Goal: Task Accomplishment & Management: Complete application form

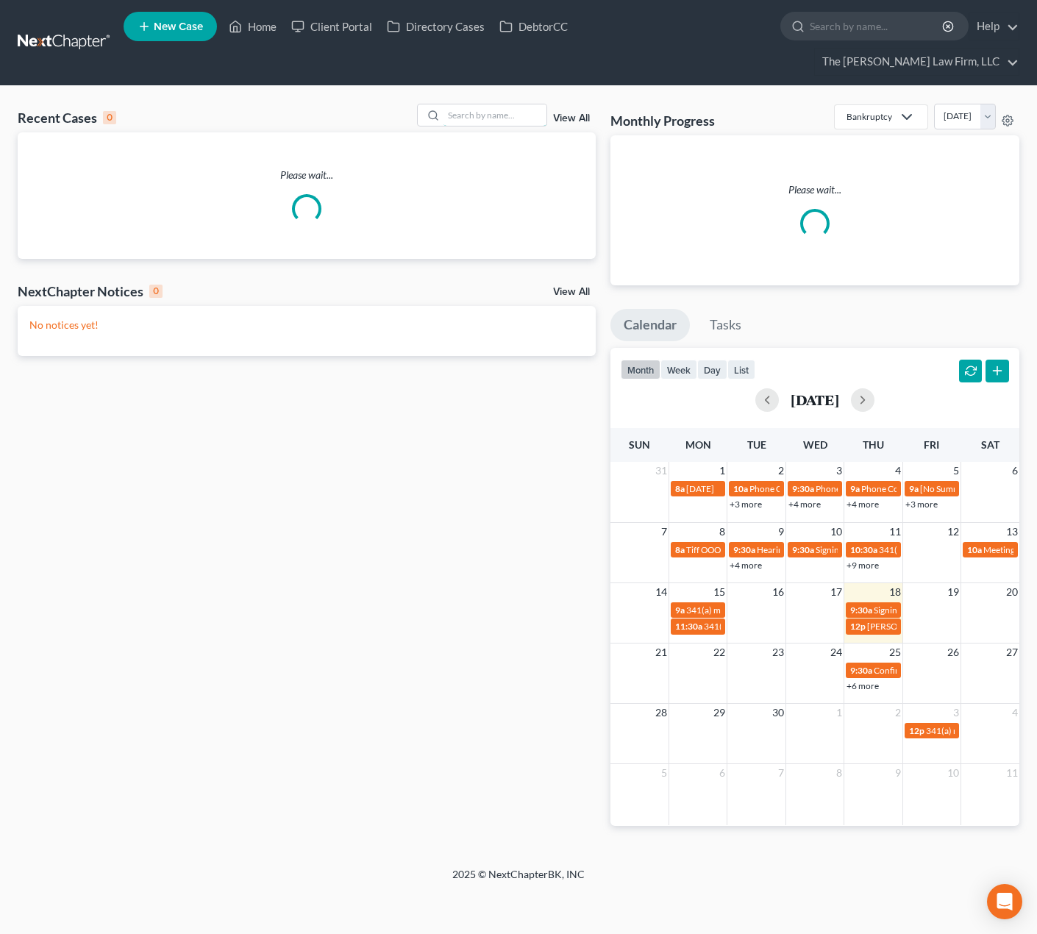
click at [496, 104] on input "search" at bounding box center [494, 114] width 103 height 21
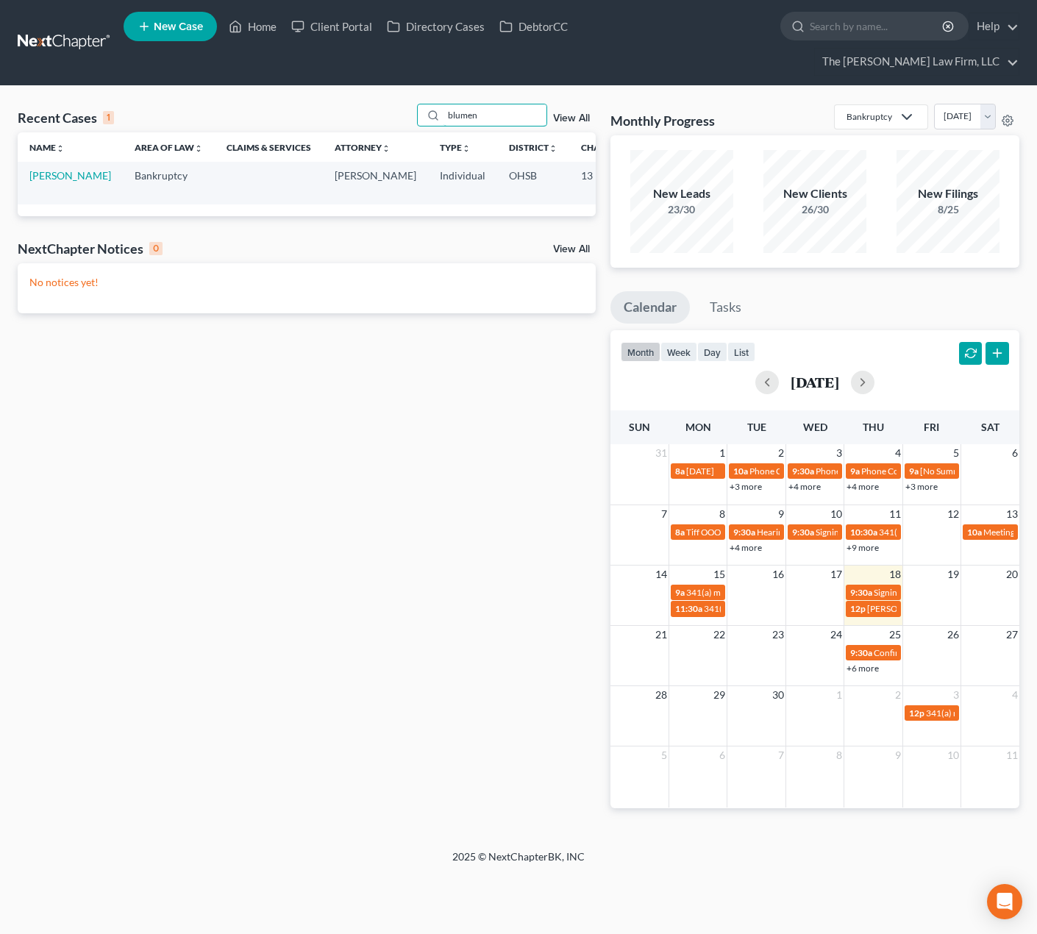
type input "blumen"
click at [44, 169] on link "[PERSON_NAME]" at bounding box center [70, 175] width 82 height 13
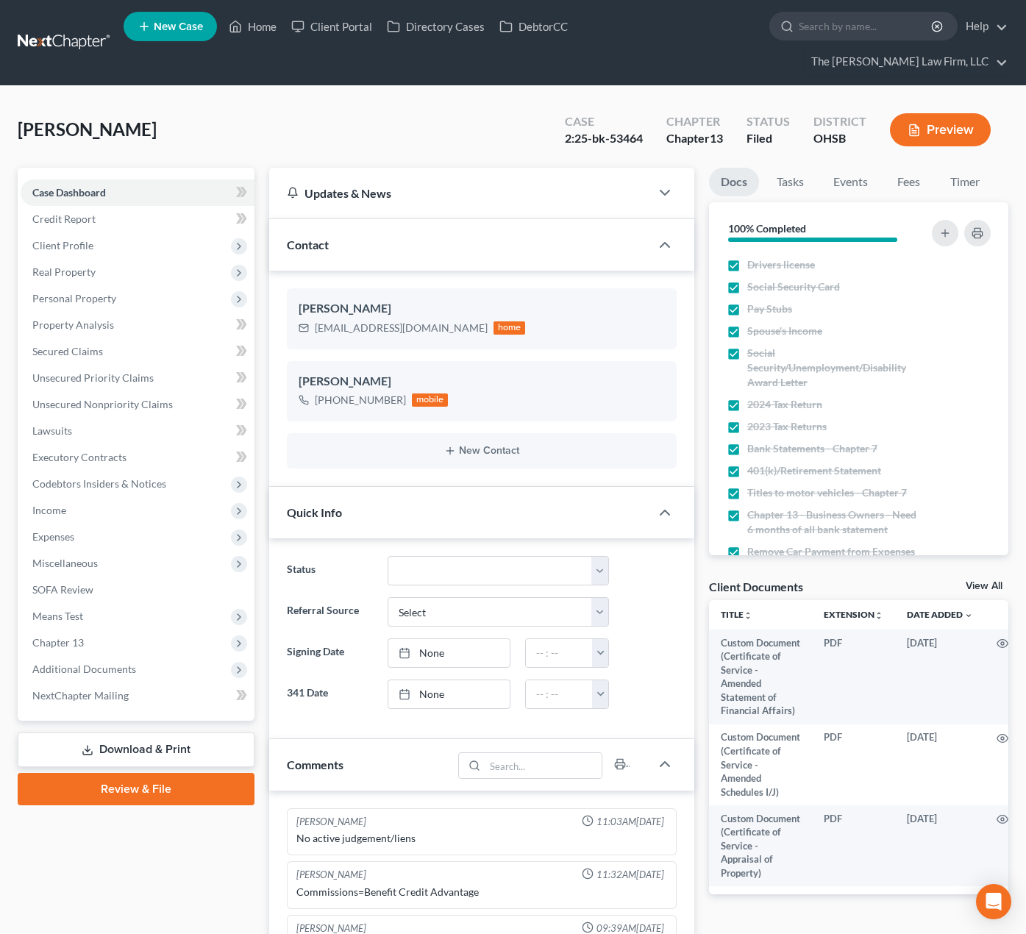
click at [103, 656] on span "Additional Documents" at bounding box center [138, 669] width 234 height 26
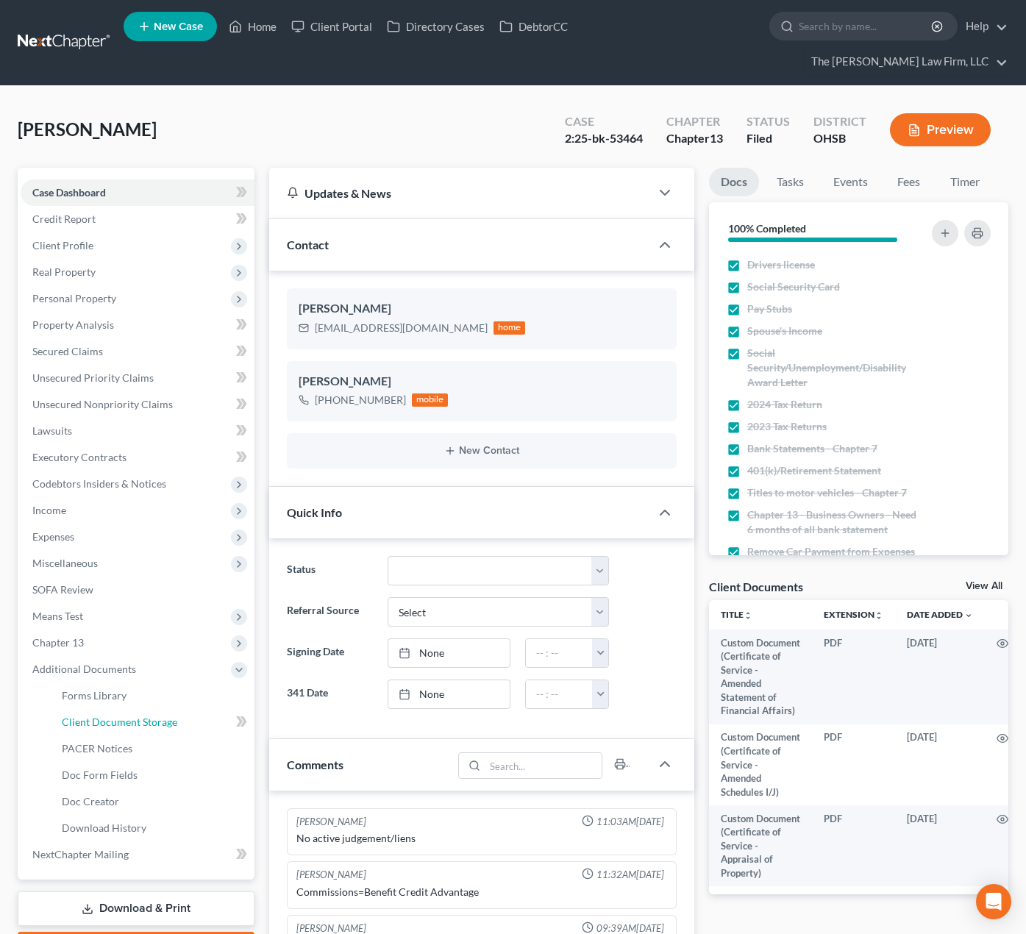
click at [105, 716] on span "Client Document Storage" at bounding box center [119, 722] width 115 height 13
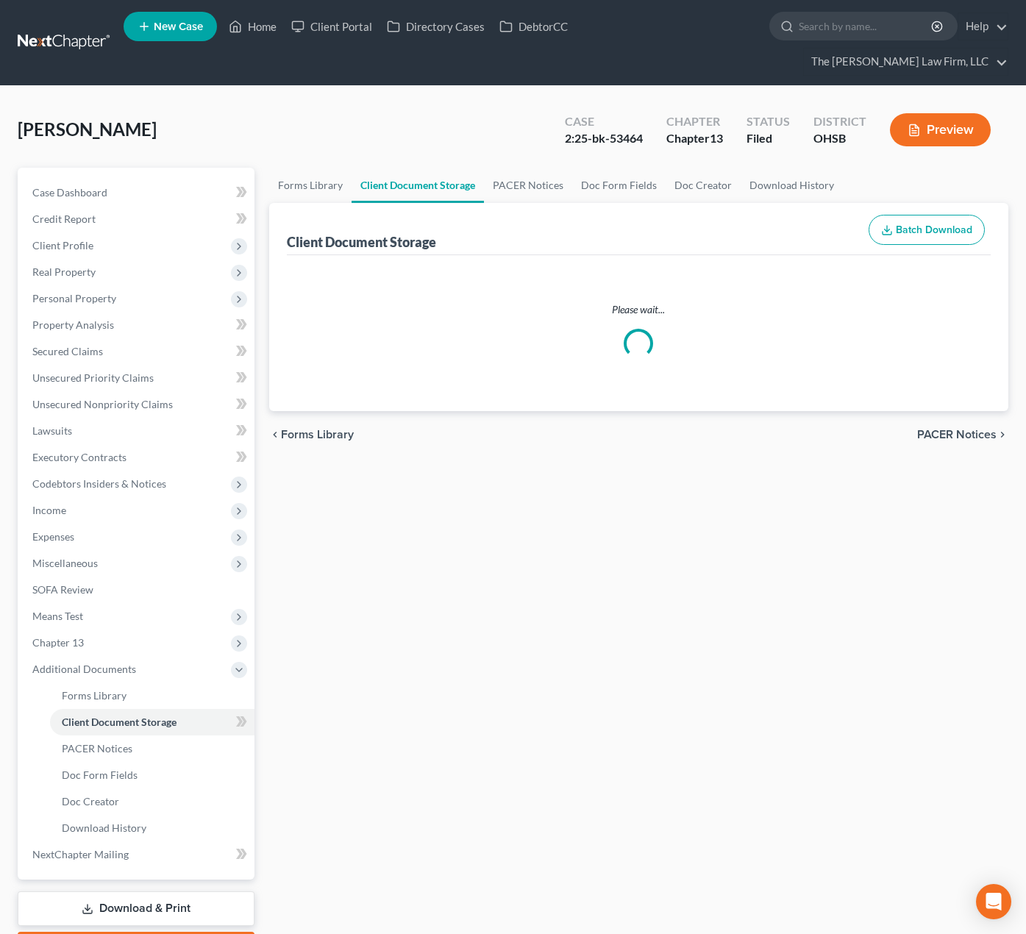
select select "7"
select select "52"
select select "61"
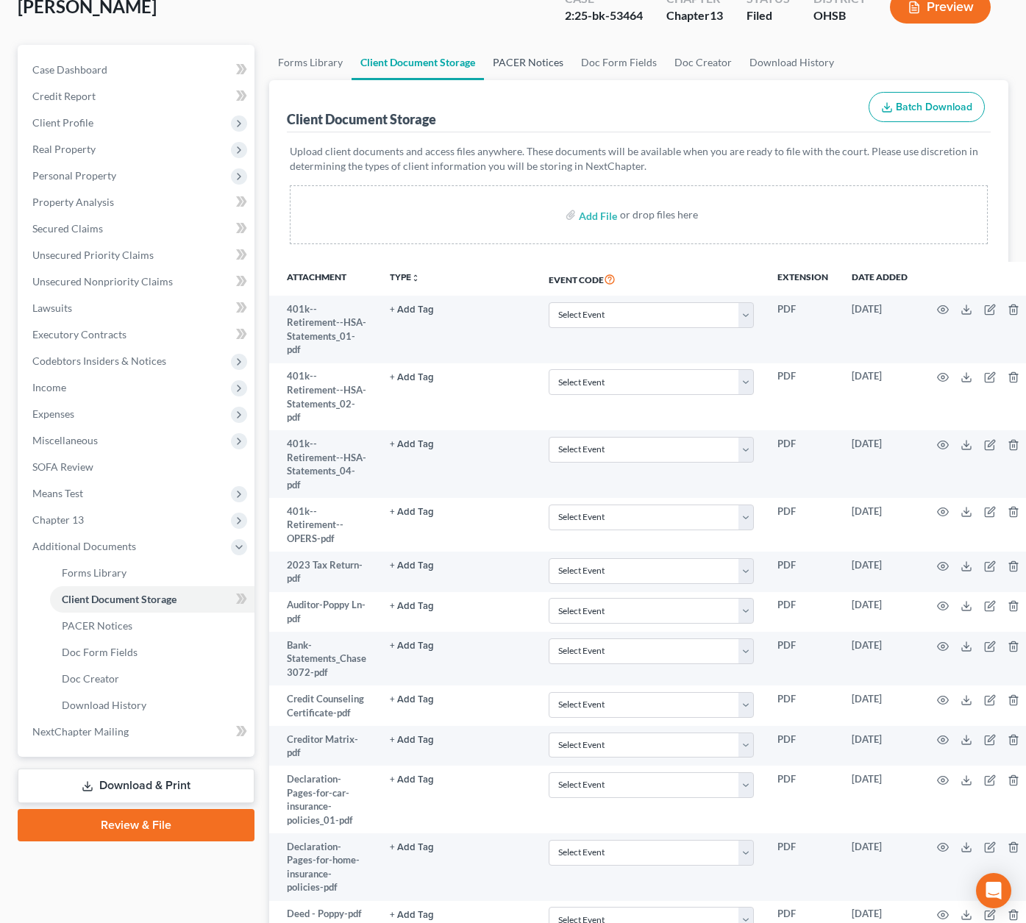
click at [523, 45] on link "PACER Notices" at bounding box center [528, 62] width 88 height 35
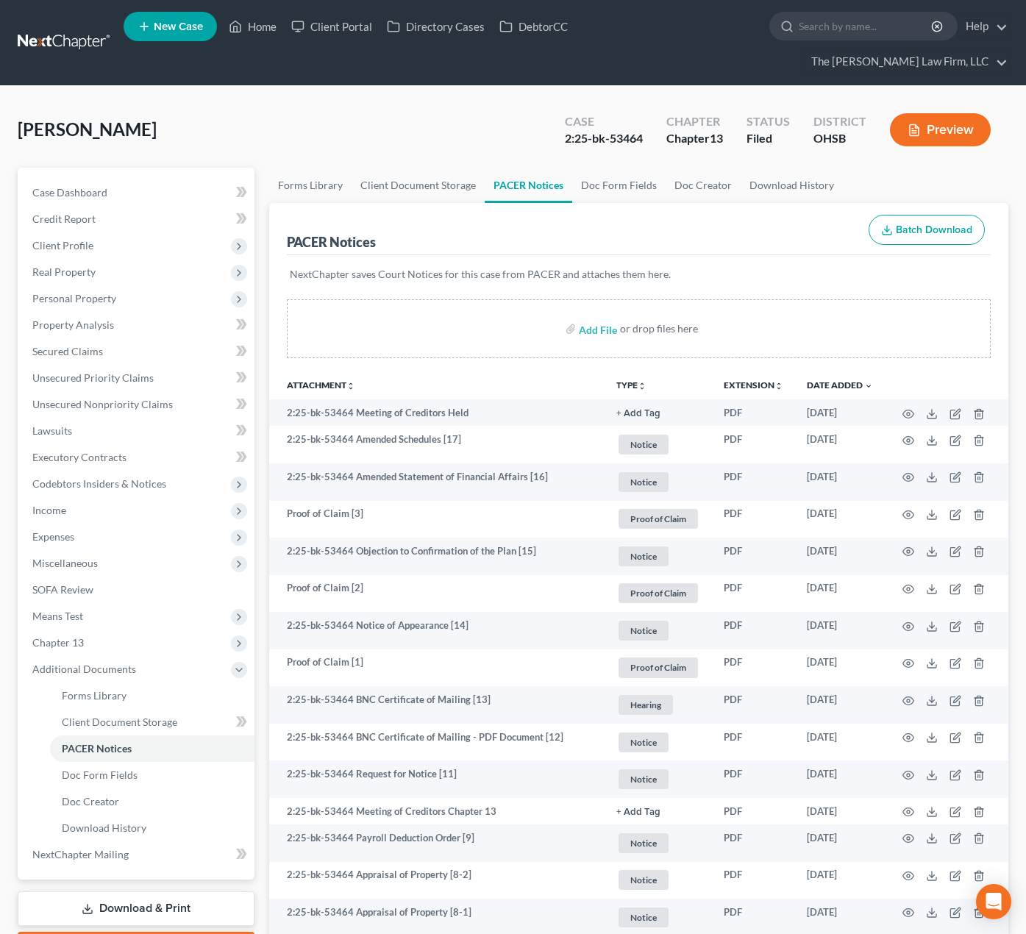
scroll to position [123, 0]
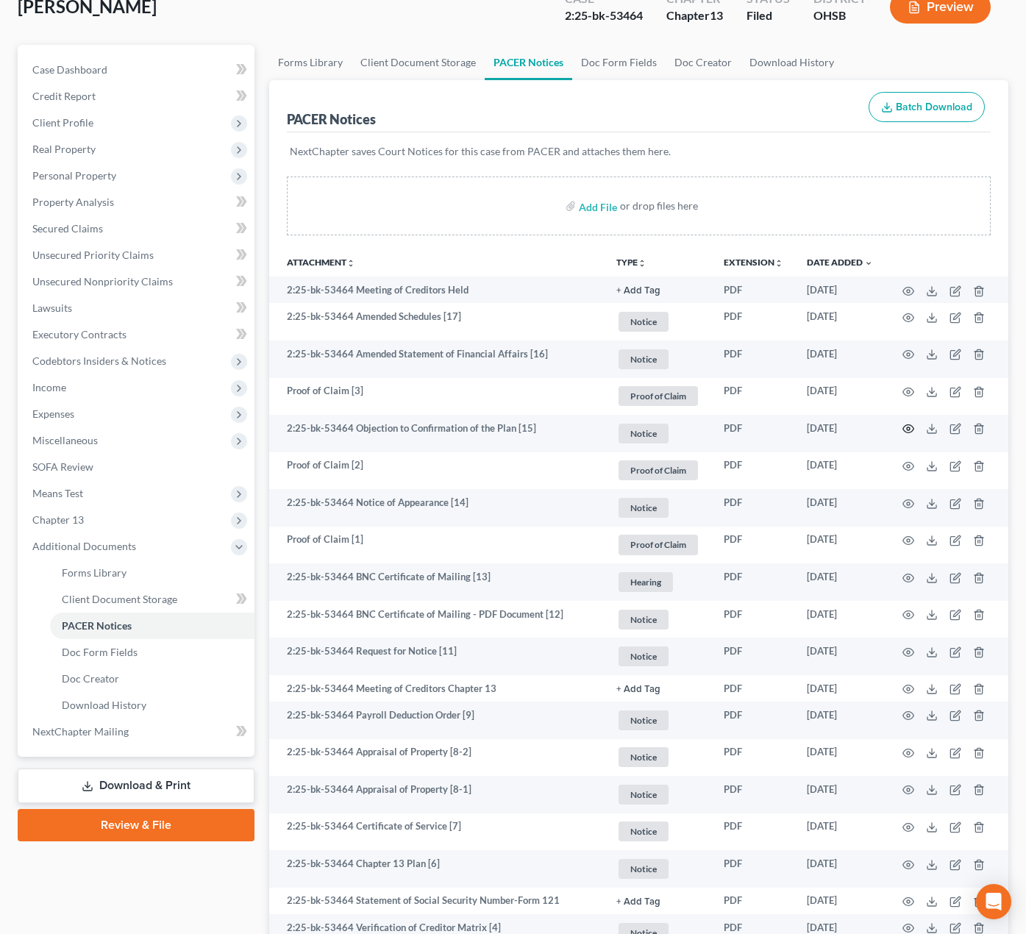
click at [907, 423] on icon "button" at bounding box center [908, 429] width 12 height 12
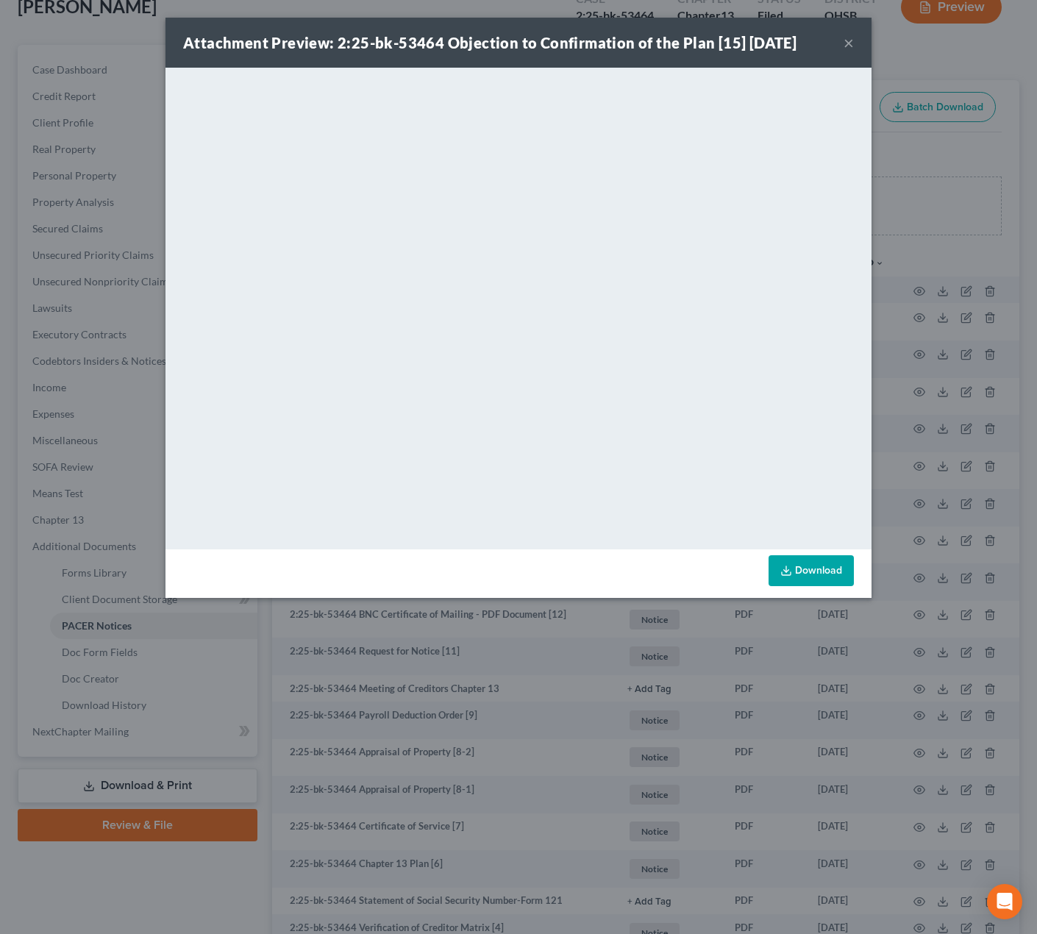
click at [851, 45] on button "×" at bounding box center [848, 43] width 10 height 18
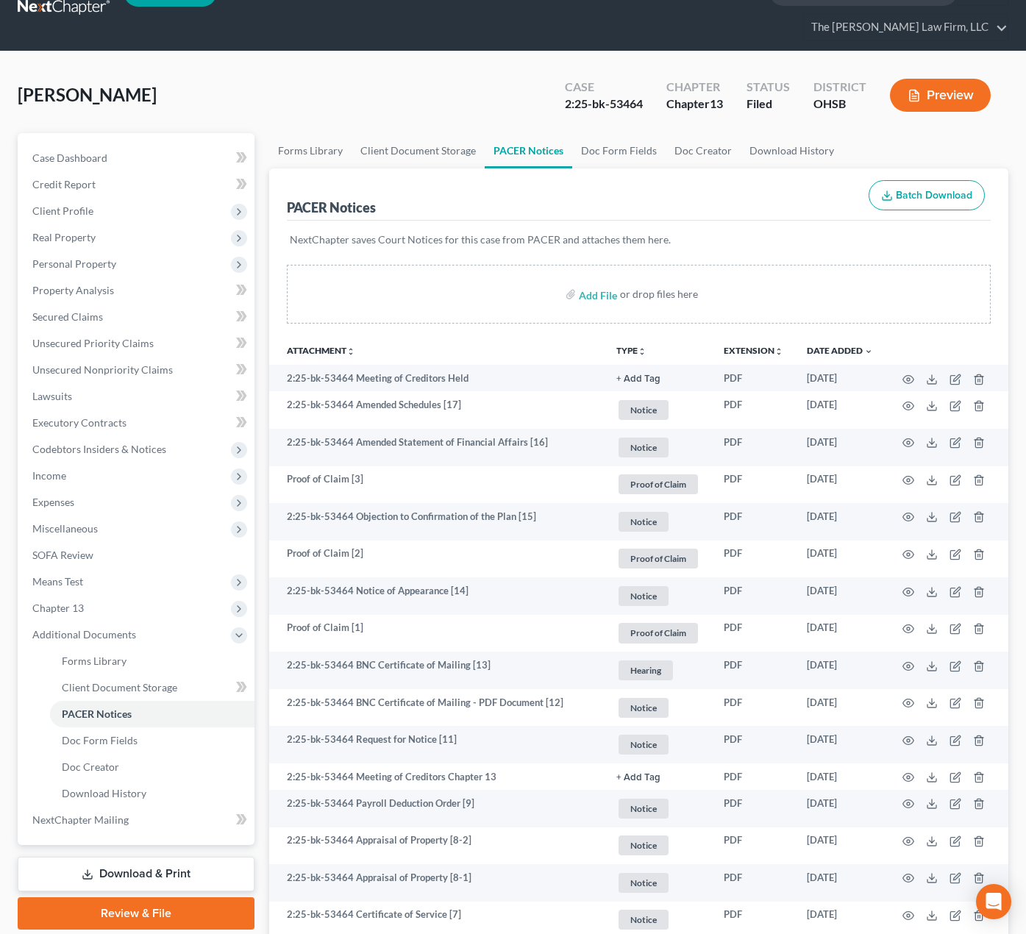
scroll to position [0, 0]
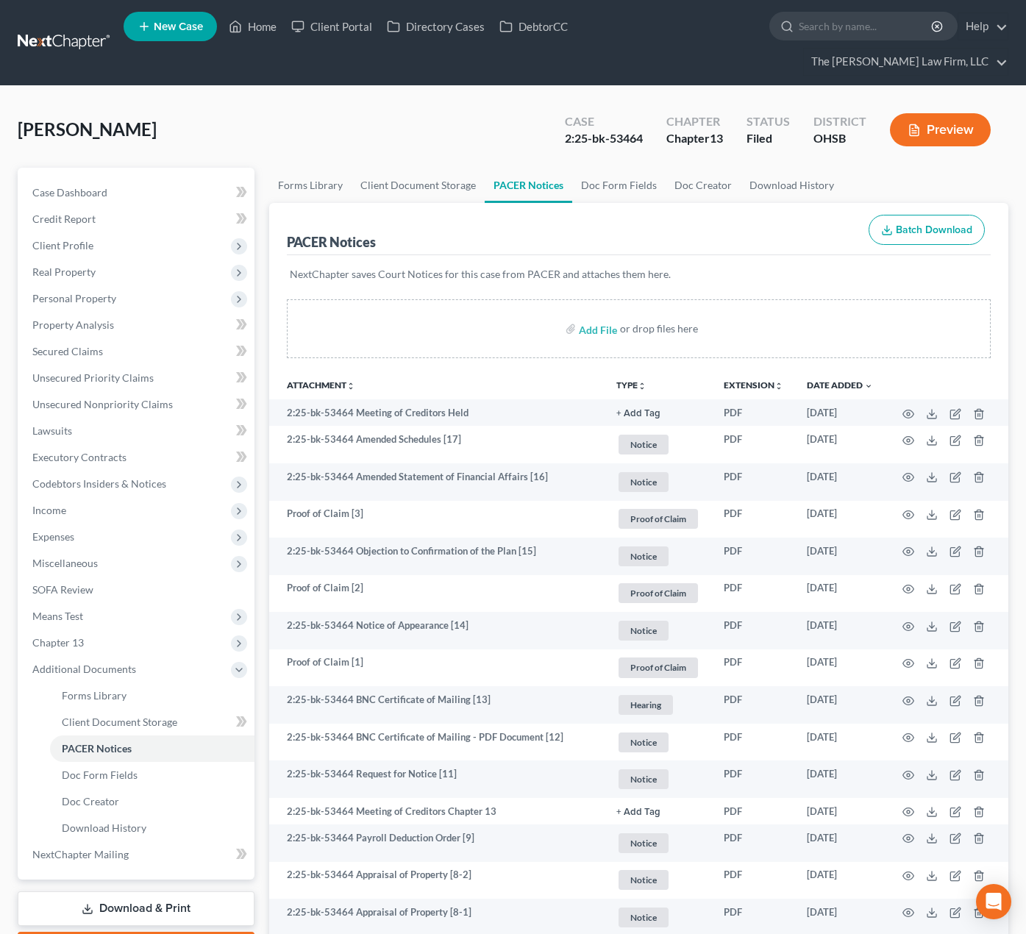
click at [31, 29] on link at bounding box center [65, 42] width 94 height 26
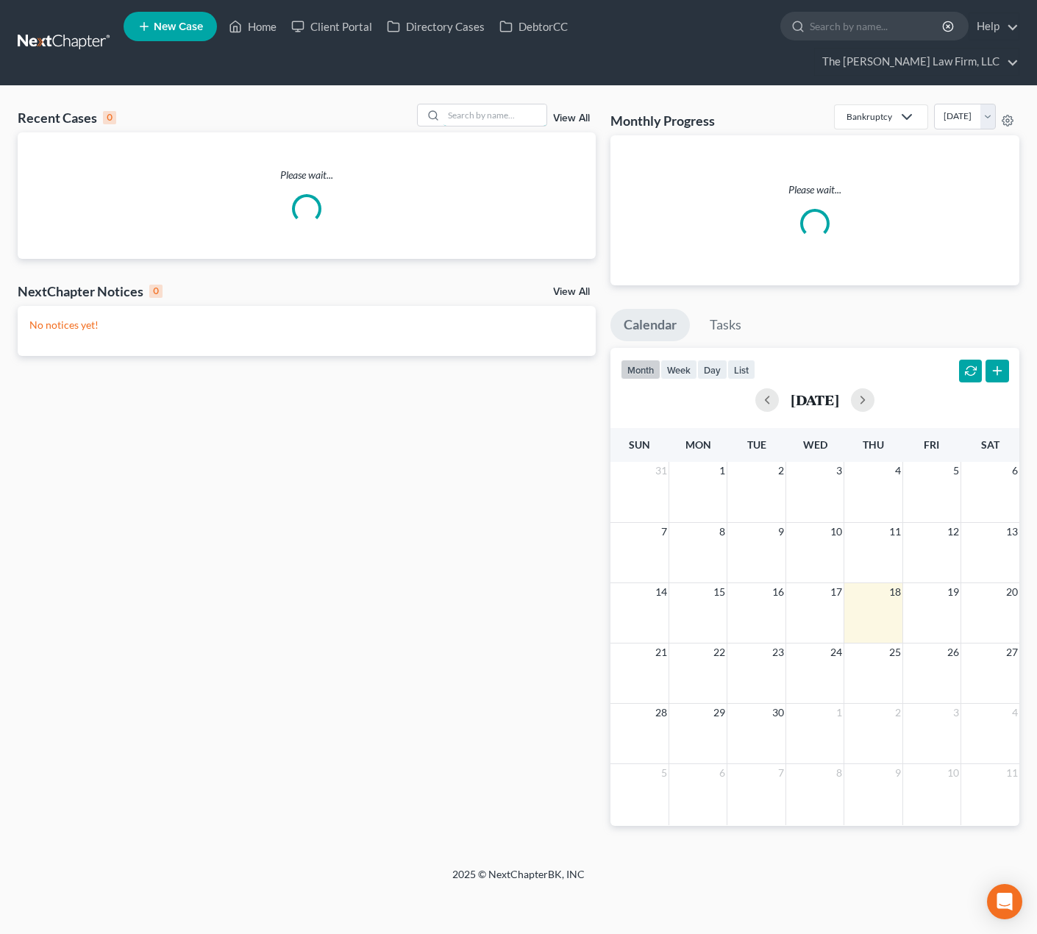
click at [504, 104] on input "search" at bounding box center [494, 114] width 103 height 21
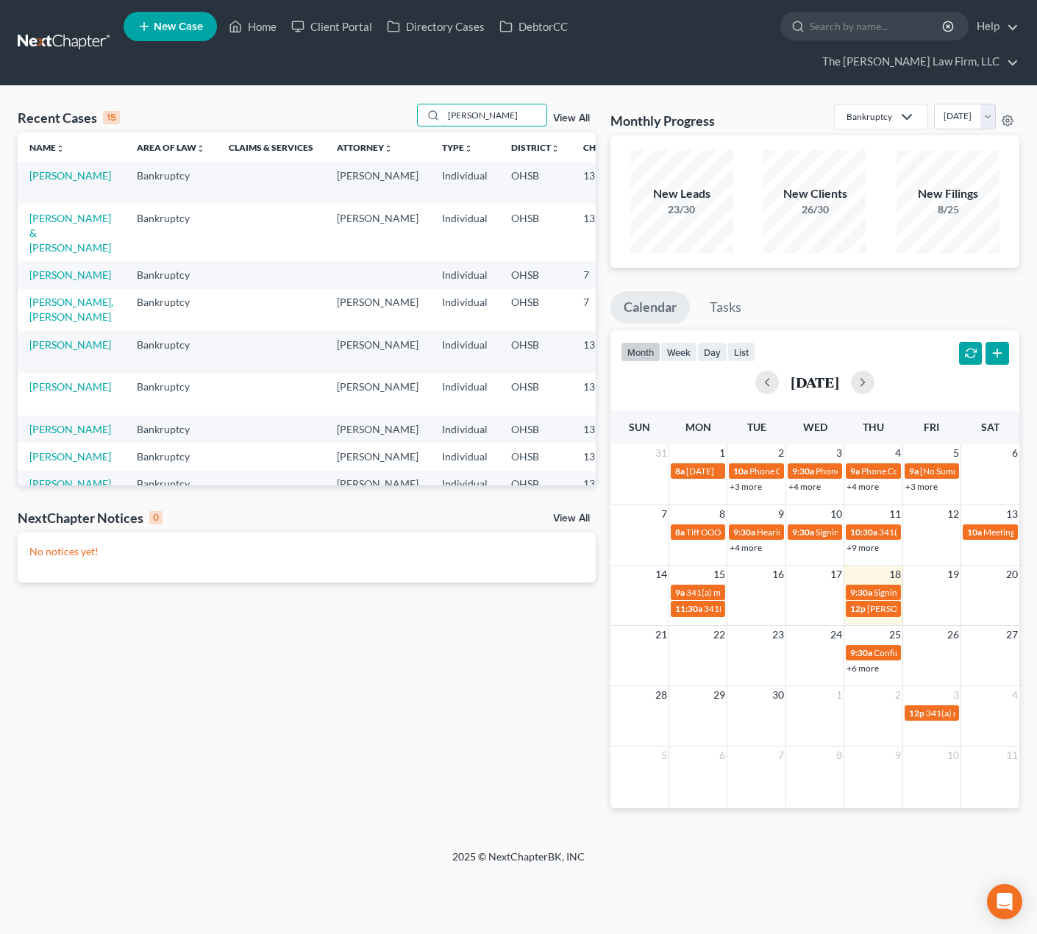
click at [509, 104] on input "[PERSON_NAME]" at bounding box center [494, 114] width 103 height 21
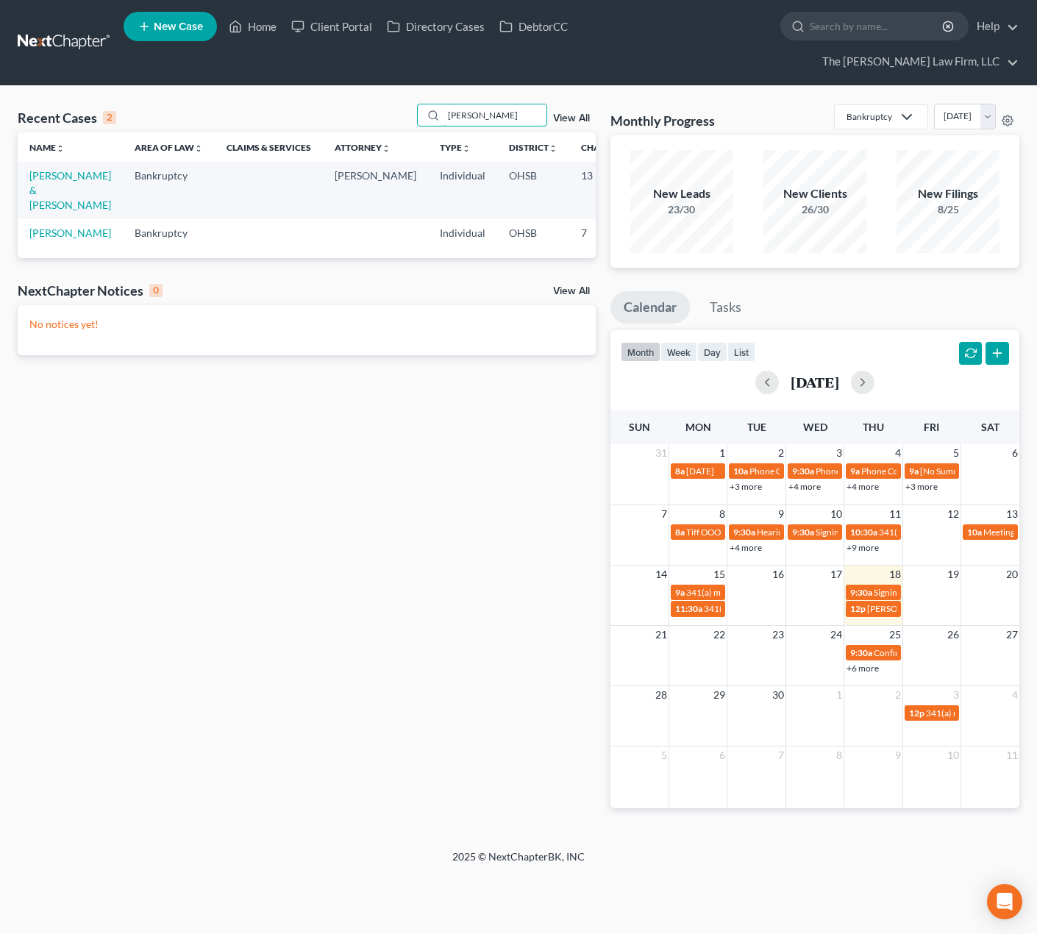
type input "[PERSON_NAME]"
click at [46, 169] on link "Burnside, Christine & Stephen" at bounding box center [70, 190] width 82 height 42
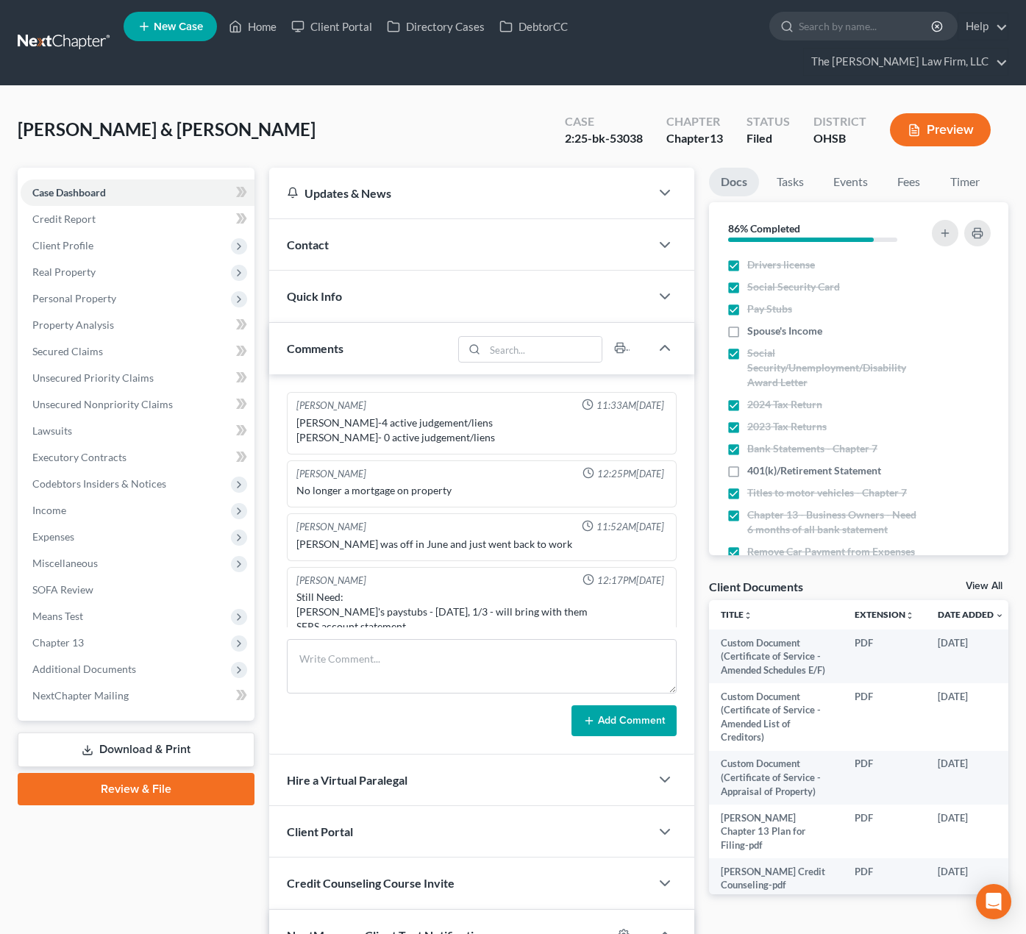
scroll to position [16, 0]
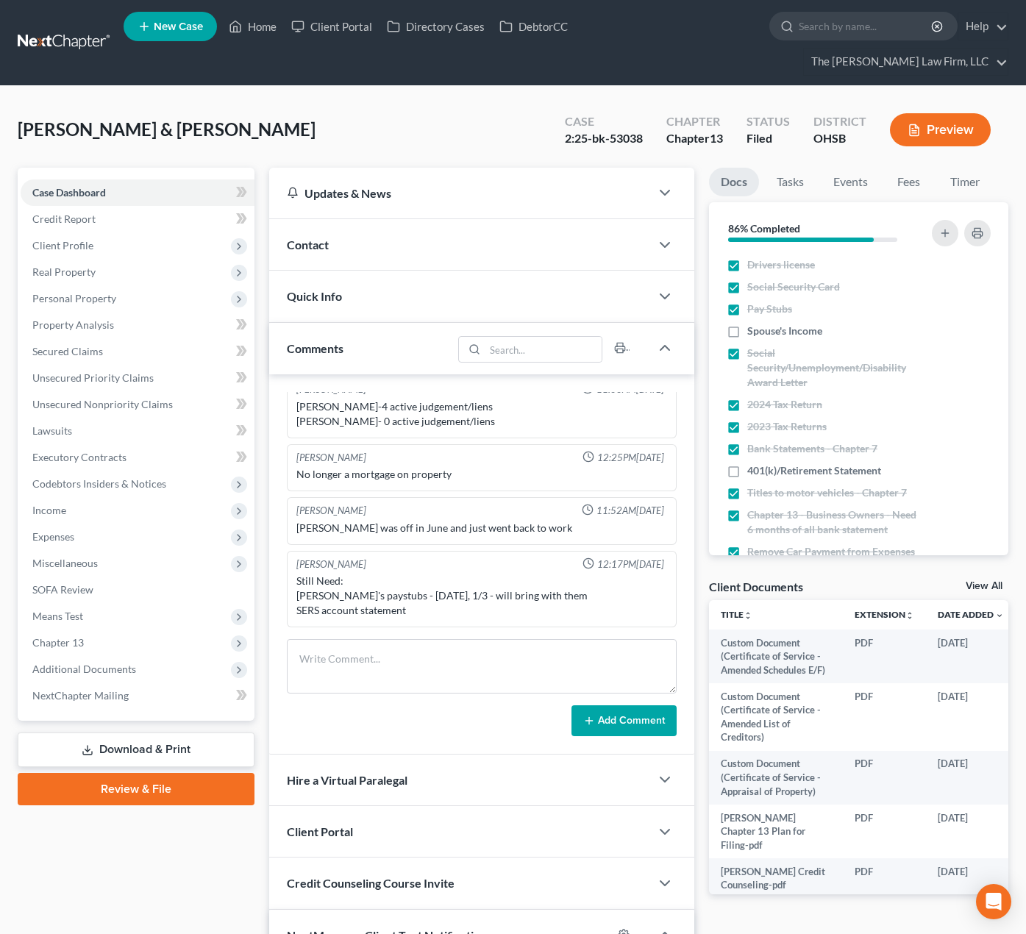
click at [61, 629] on span "Chapter 13" at bounding box center [138, 642] width 234 height 26
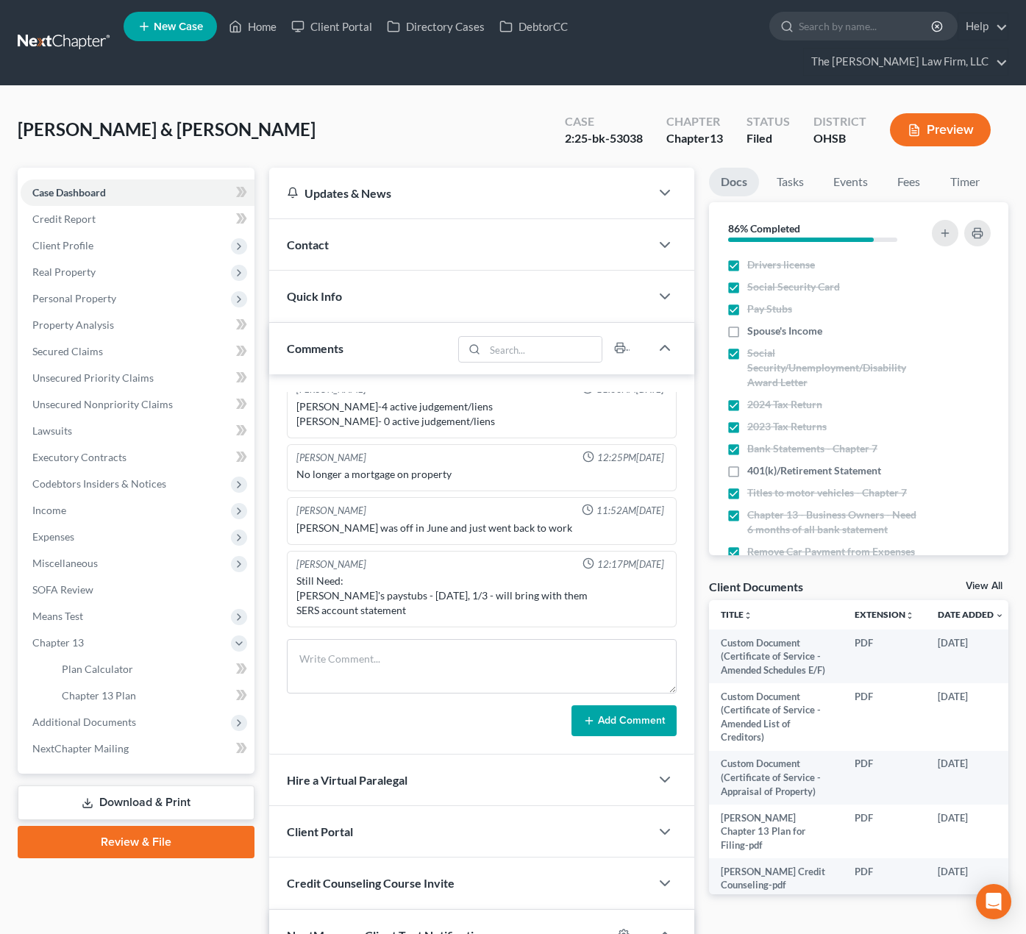
click at [73, 716] on span "Additional Documents" at bounding box center [84, 722] width 104 height 13
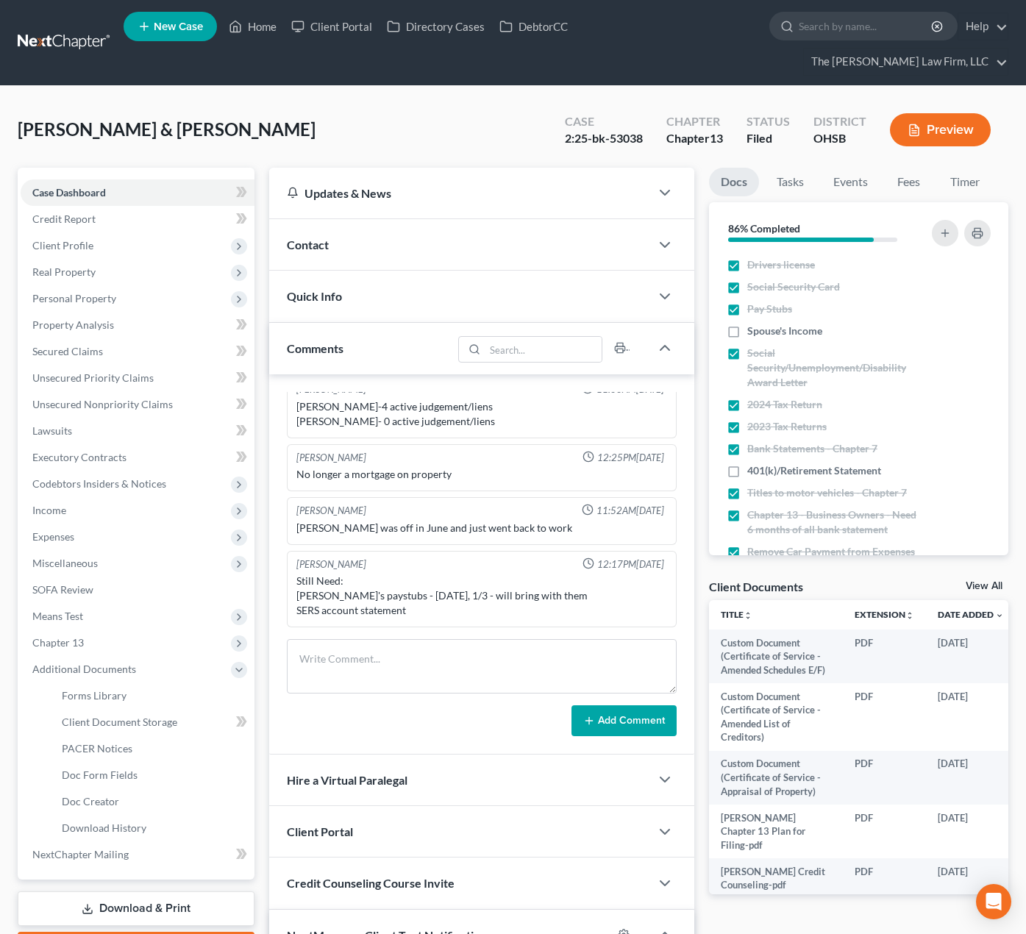
scroll to position [162, 0]
click at [100, 735] on link "PACER Notices" at bounding box center [152, 748] width 204 height 26
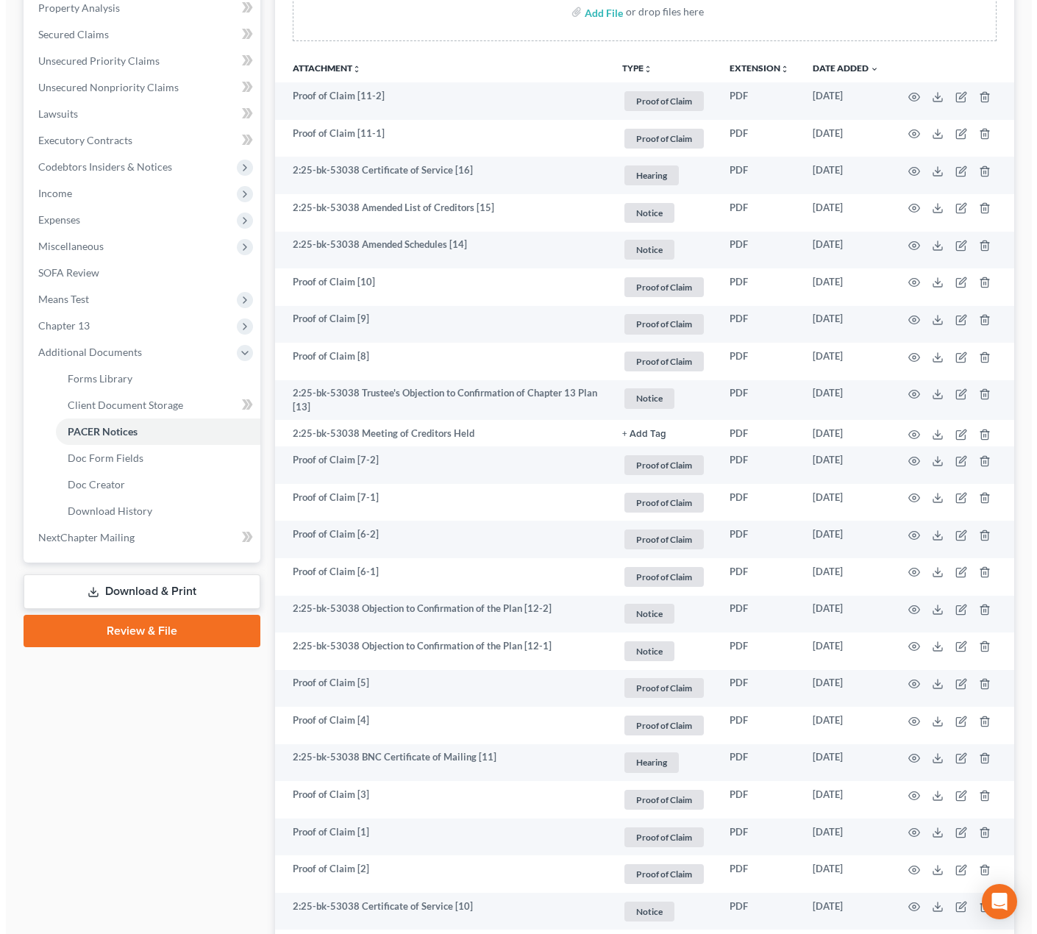
scroll to position [368, 0]
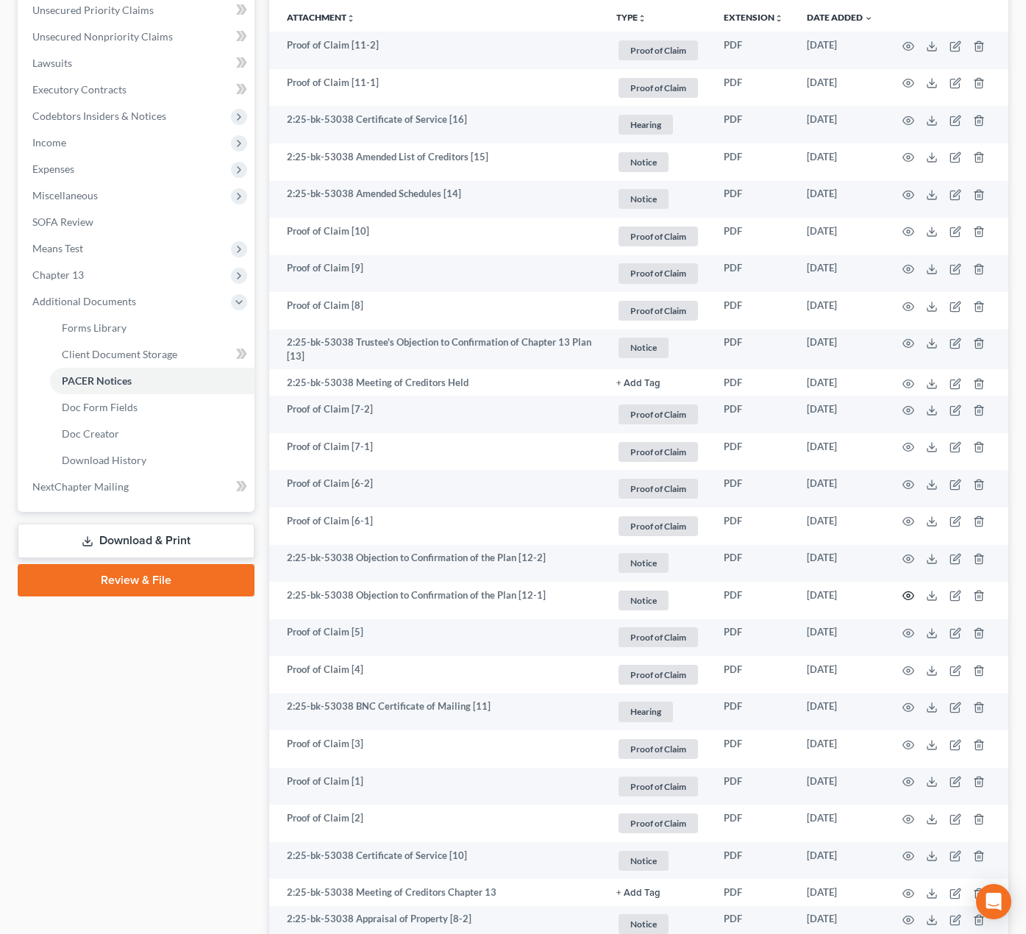
click at [907, 592] on icon "button" at bounding box center [908, 596] width 11 height 8
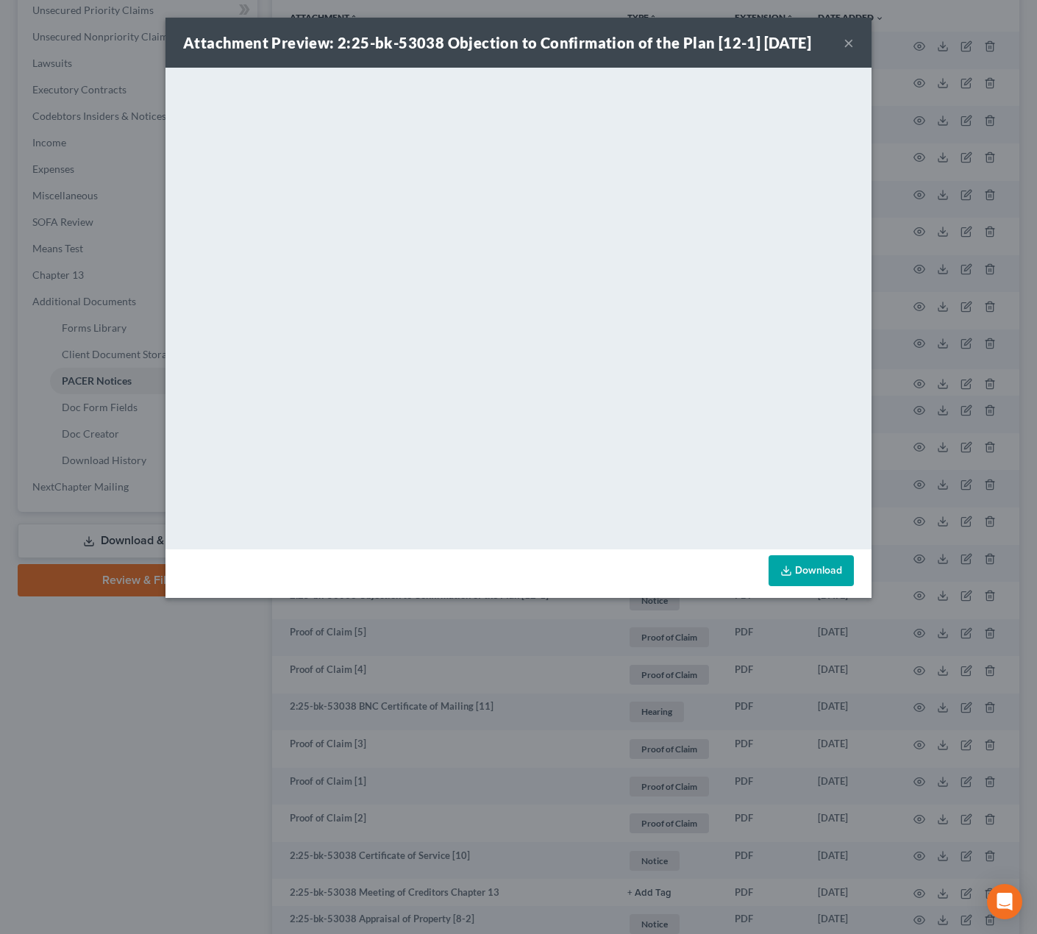
click at [848, 36] on button "×" at bounding box center [848, 43] width 10 height 18
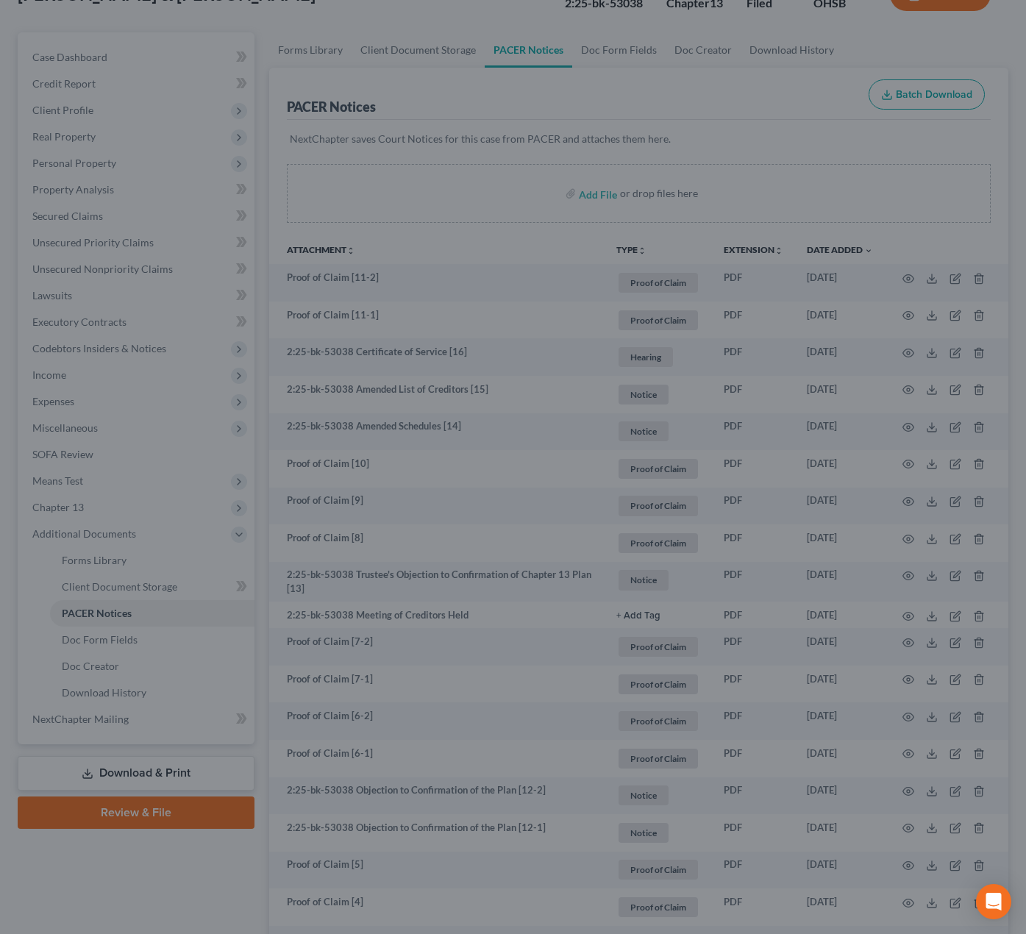
scroll to position [0, 0]
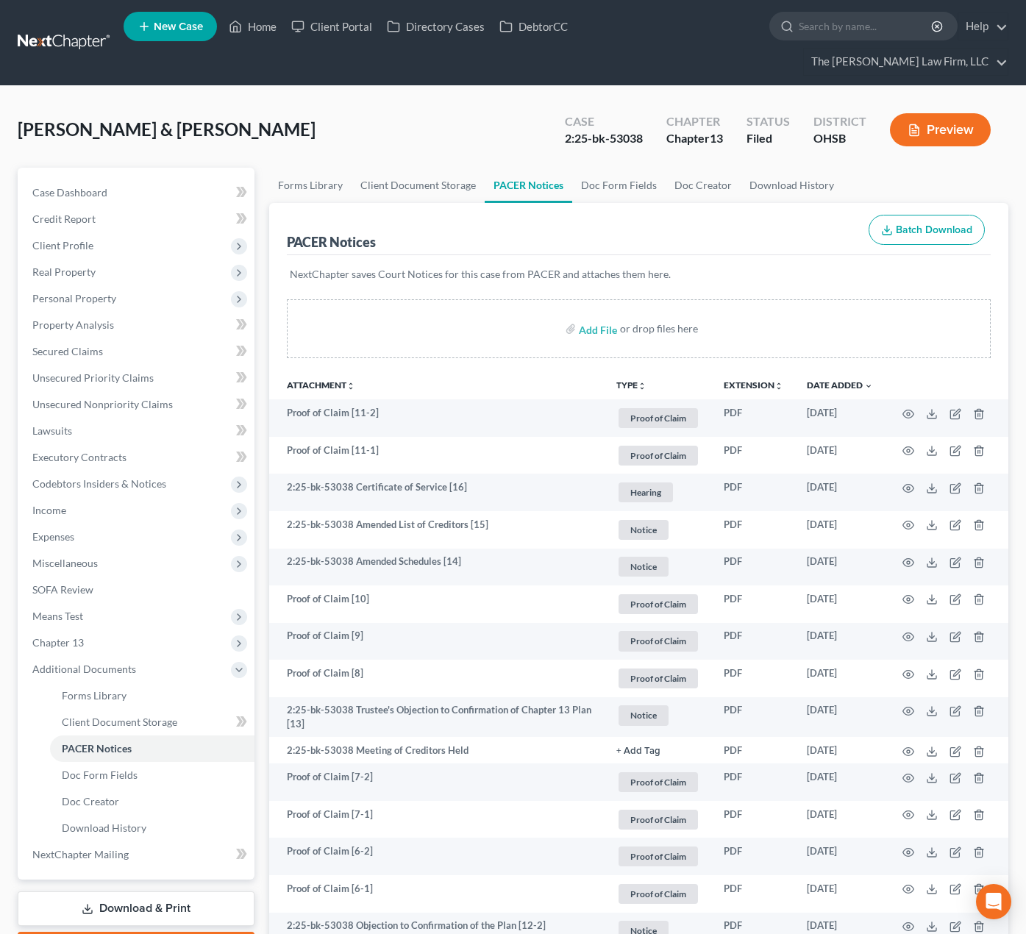
click at [73, 292] on span "Personal Property" at bounding box center [74, 298] width 84 height 13
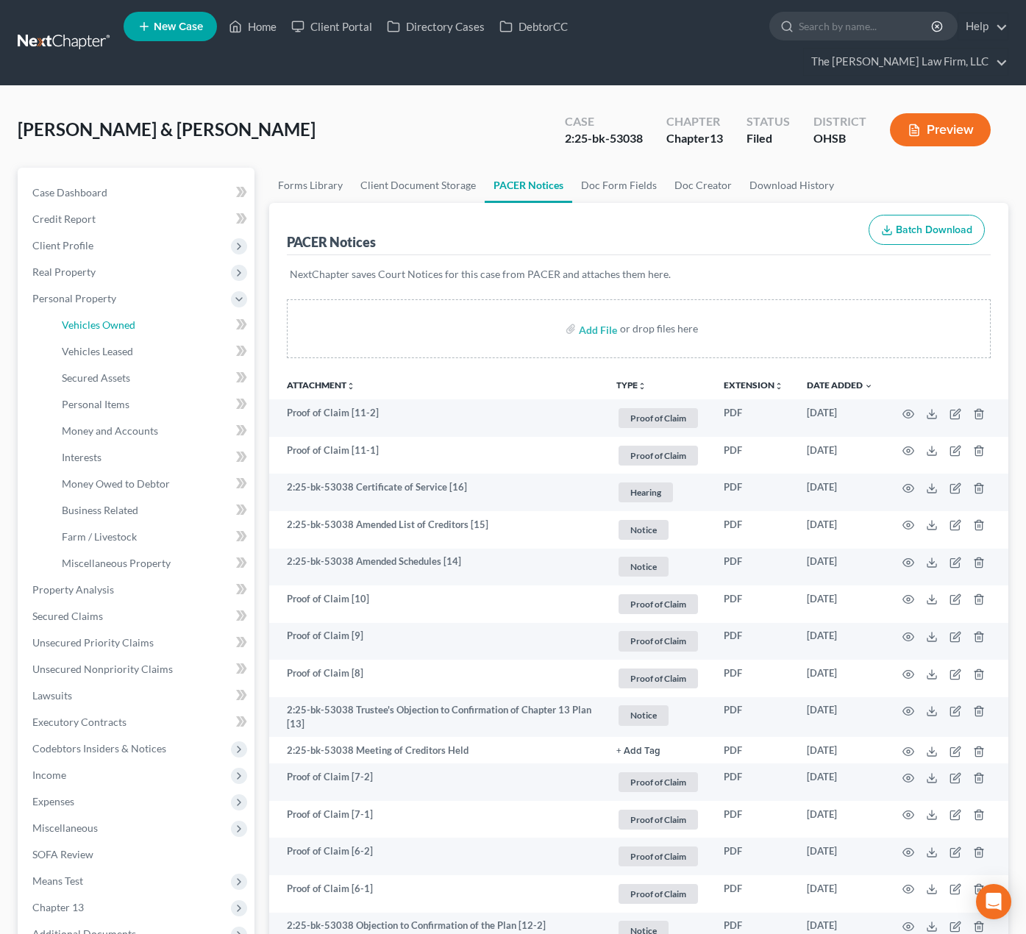
click at [93, 318] on span "Vehicles Owned" at bounding box center [99, 324] width 74 height 13
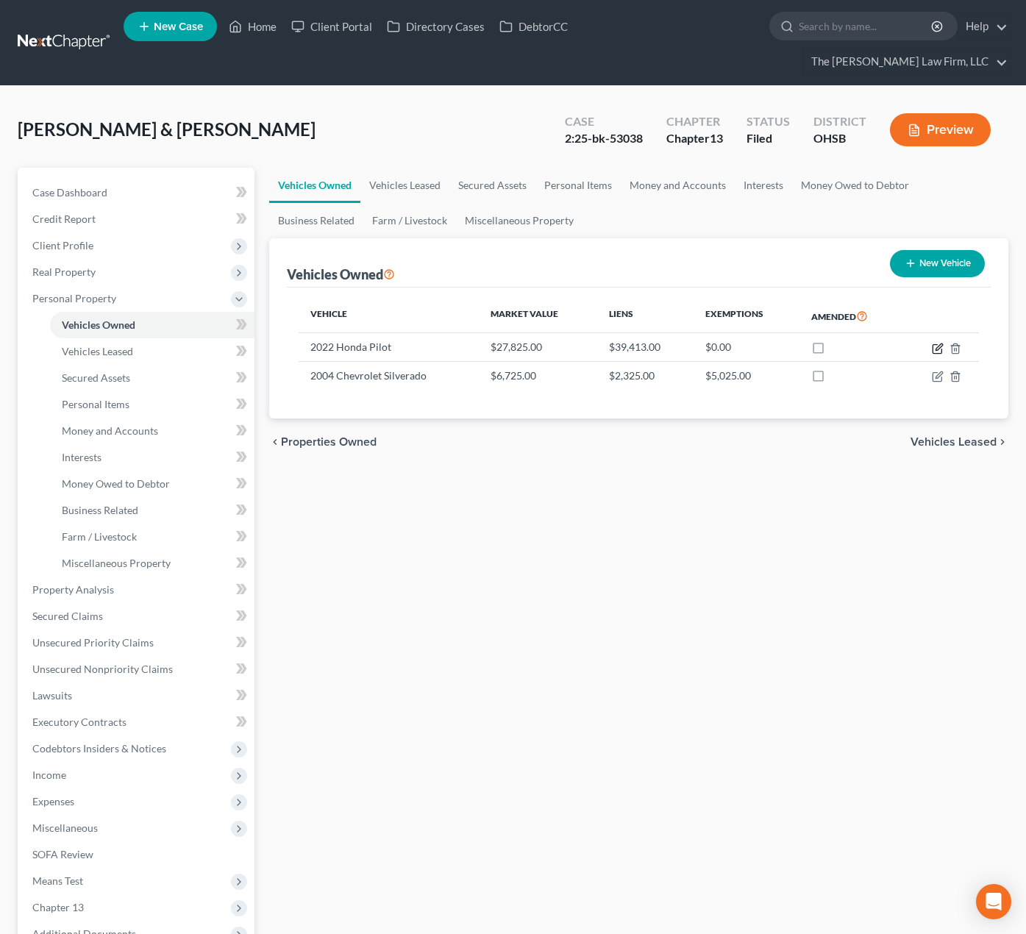
click at [938, 343] on icon "button" at bounding box center [938, 349] width 12 height 12
select select "0"
select select "4"
select select "2"
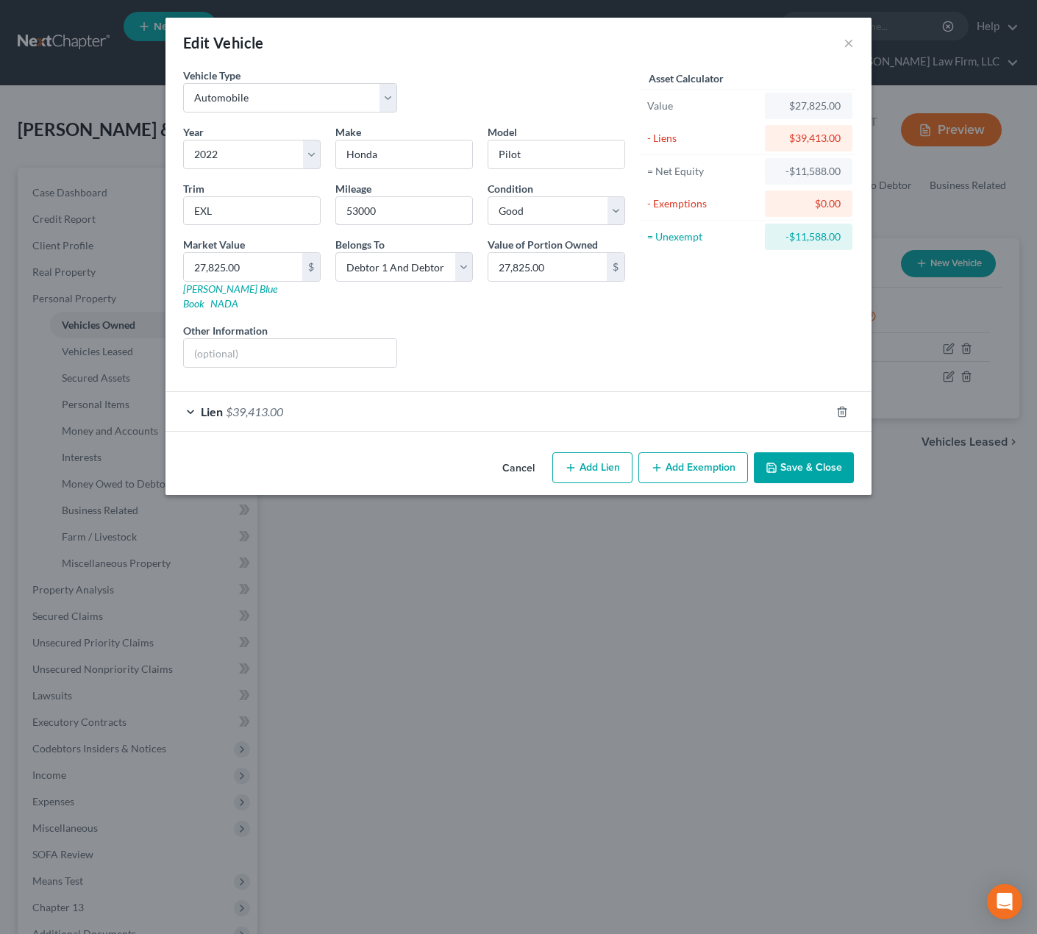
click at [449, 216] on input "53000" at bounding box center [404, 211] width 136 height 28
click at [202, 679] on div "Edit Vehicle × Vehicle Type Select Automobile Truck Trailer Watercraft Aircraft…" at bounding box center [518, 467] width 1037 height 934
click at [492, 552] on div "Edit Vehicle × Vehicle Type Select Automobile Truck Trailer Watercraft Aircraft…" at bounding box center [518, 467] width 1037 height 934
click at [846, 42] on button "×" at bounding box center [848, 43] width 10 height 18
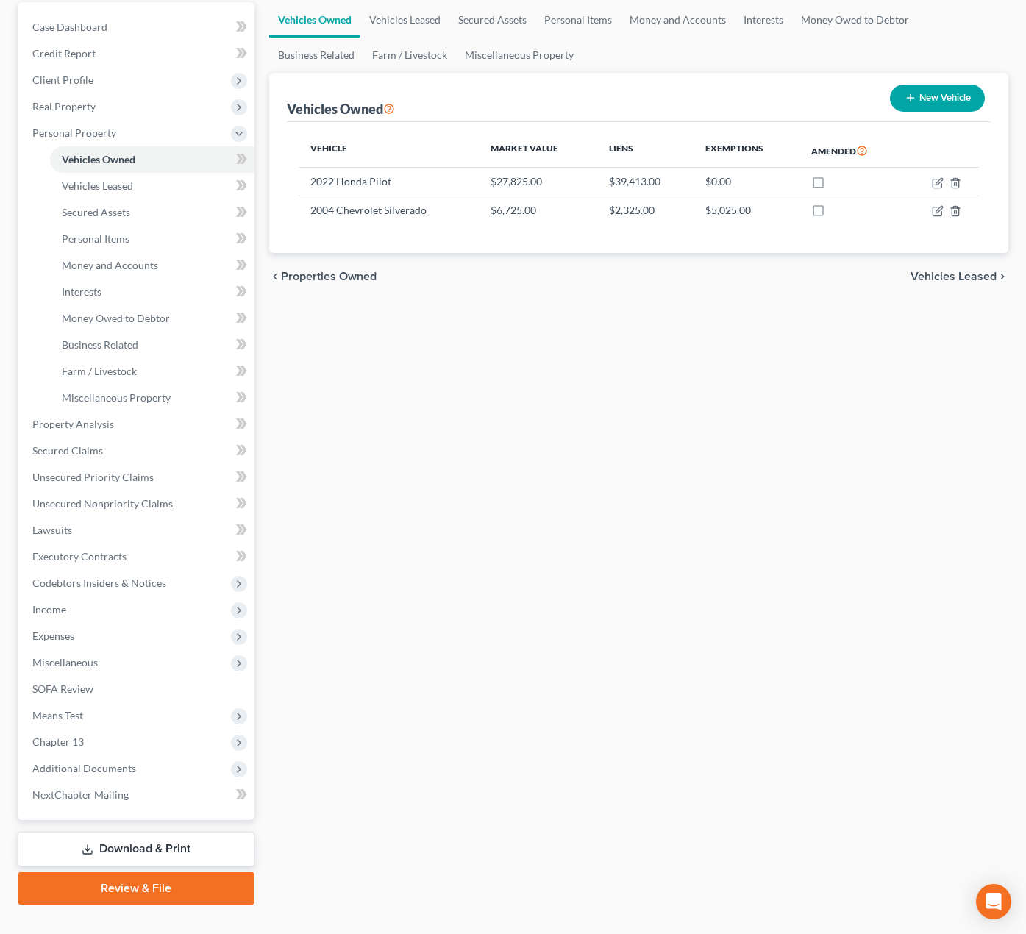
click at [76, 762] on span "Additional Documents" at bounding box center [84, 768] width 104 height 13
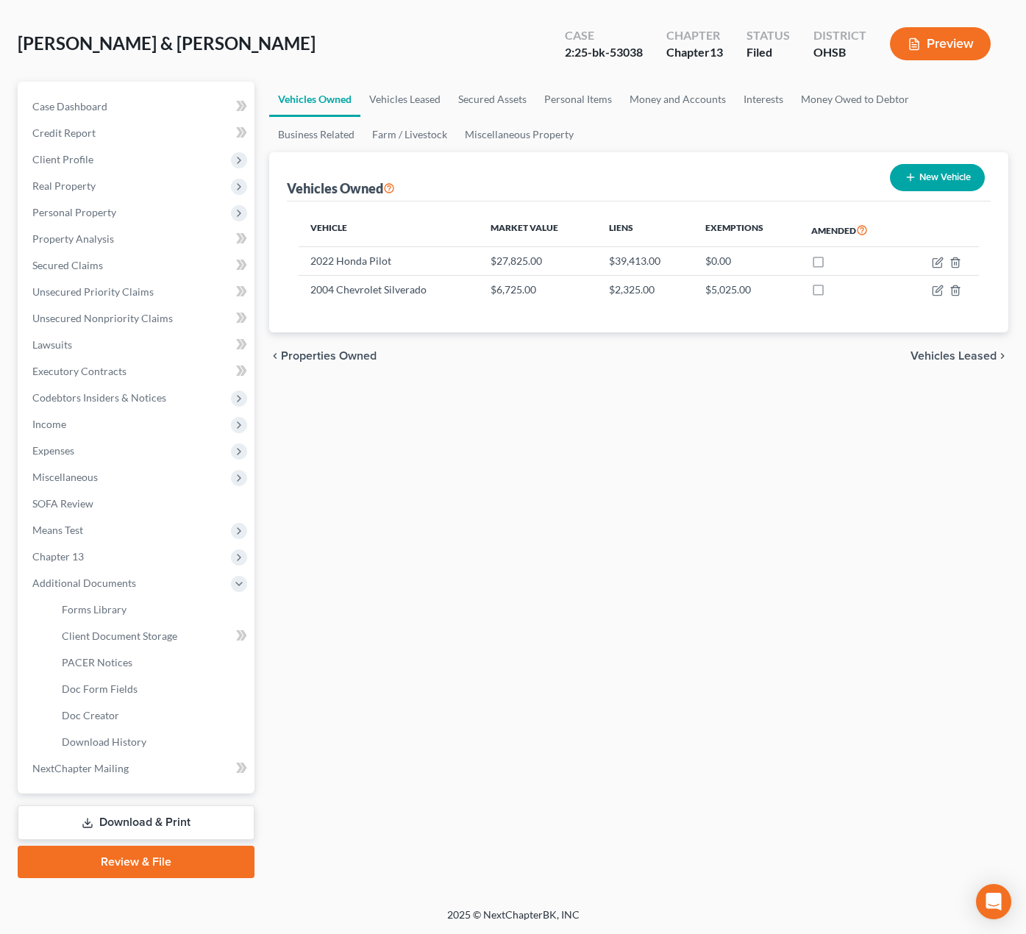
scroll to position [60, 0]
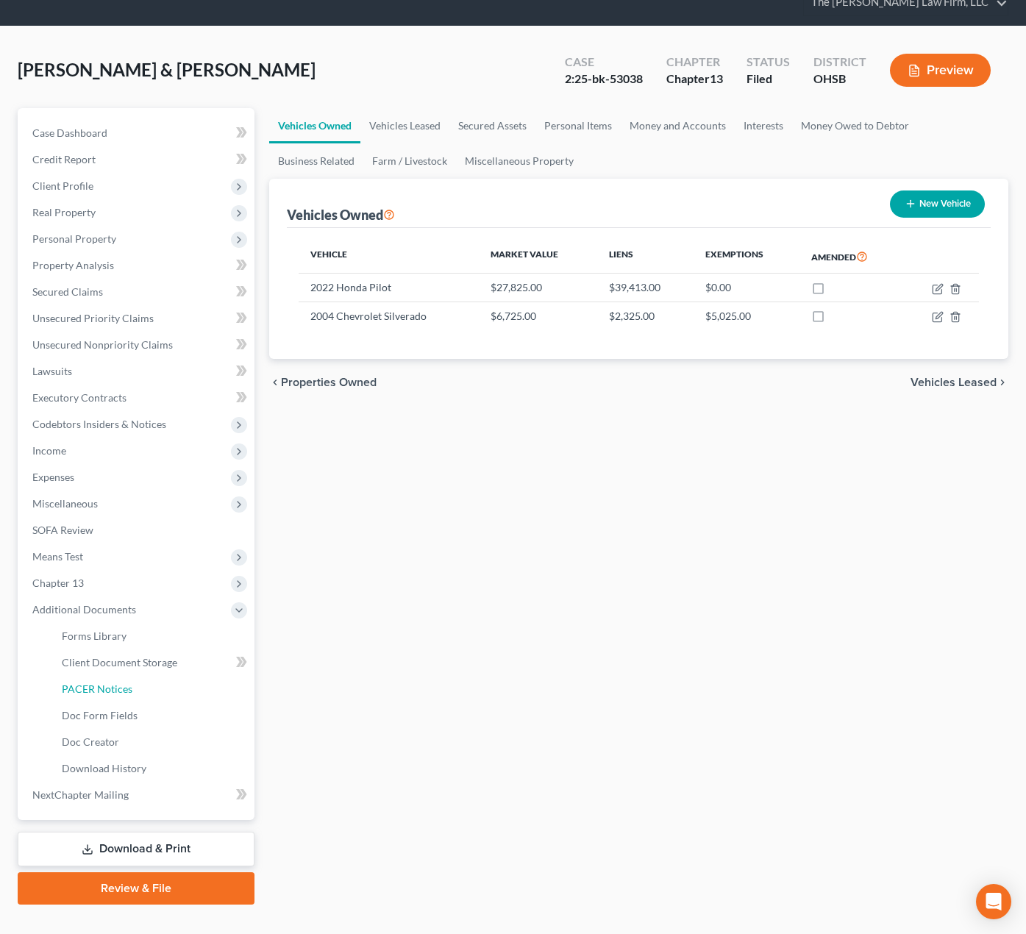
click at [104, 682] on span "PACER Notices" at bounding box center [97, 688] width 71 height 13
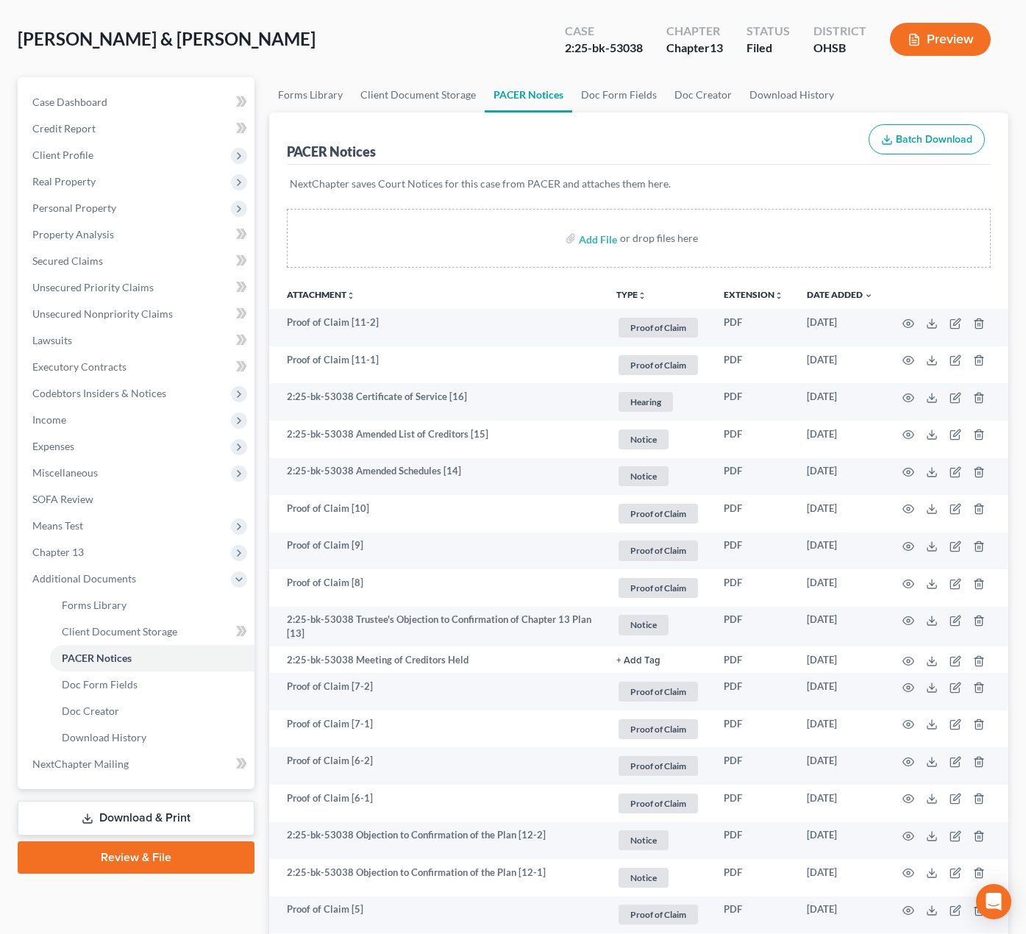
scroll to position [182, 0]
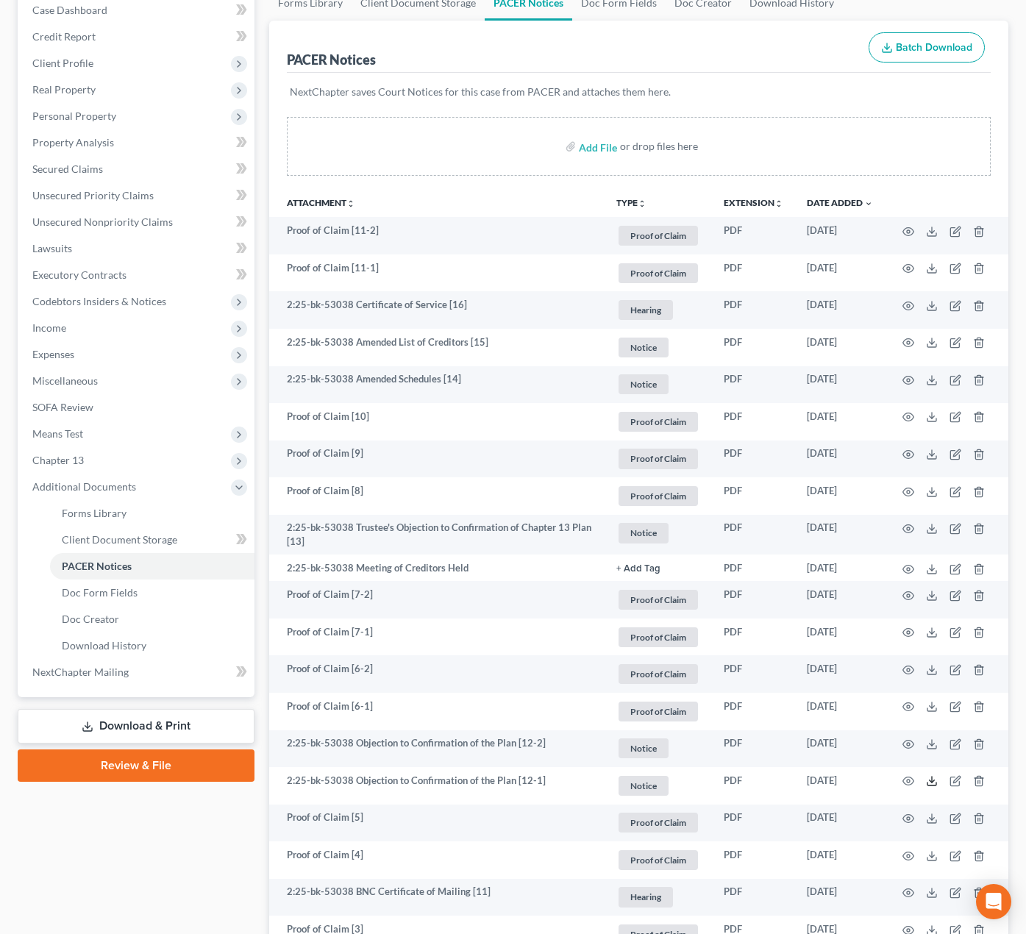
click at [927, 775] on icon at bounding box center [932, 781] width 12 height 12
click at [929, 738] on icon at bounding box center [932, 744] width 12 height 12
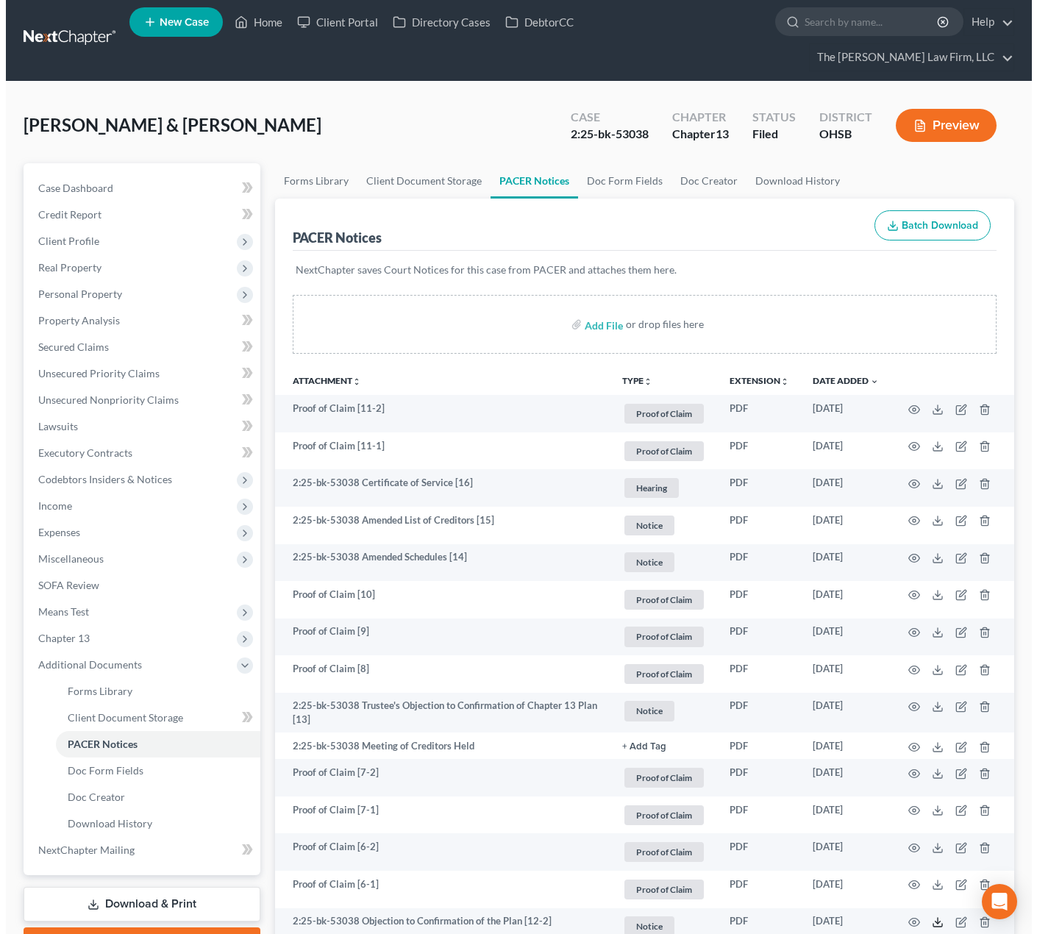
scroll to position [0, 0]
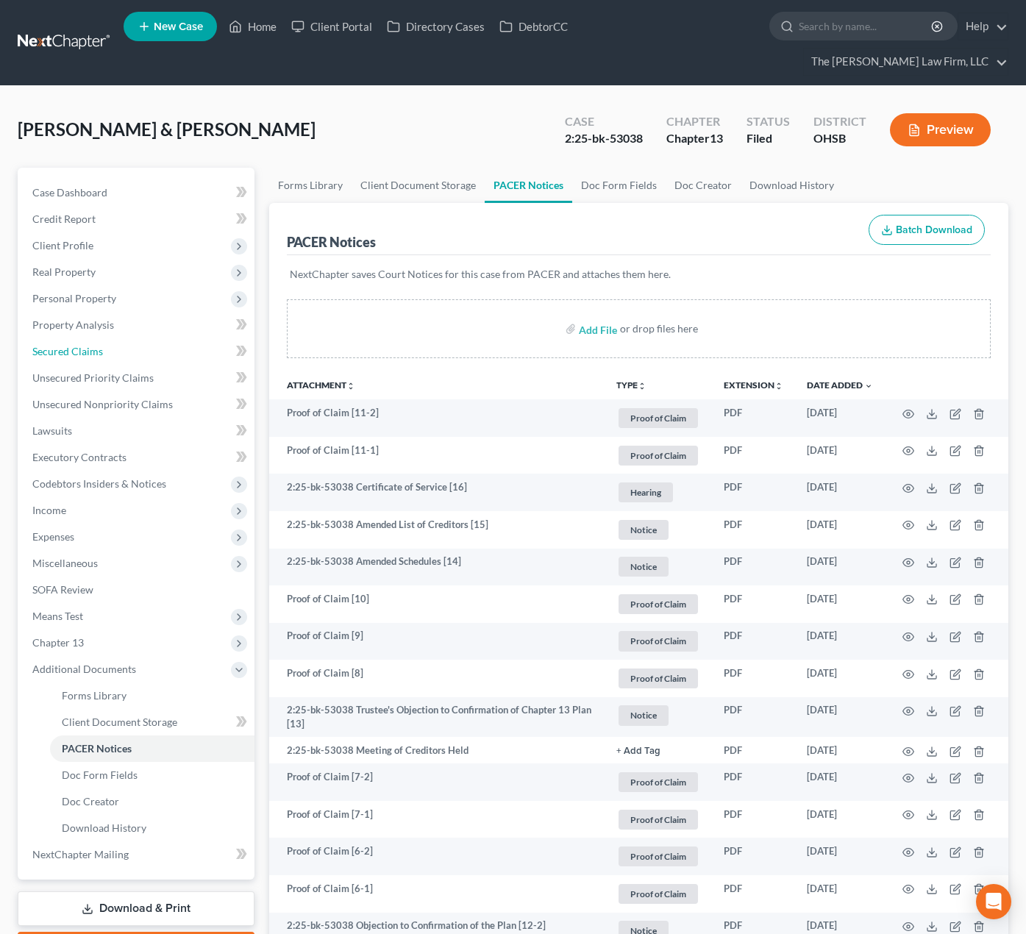
click at [83, 345] on span "Secured Claims" at bounding box center [67, 351] width 71 height 13
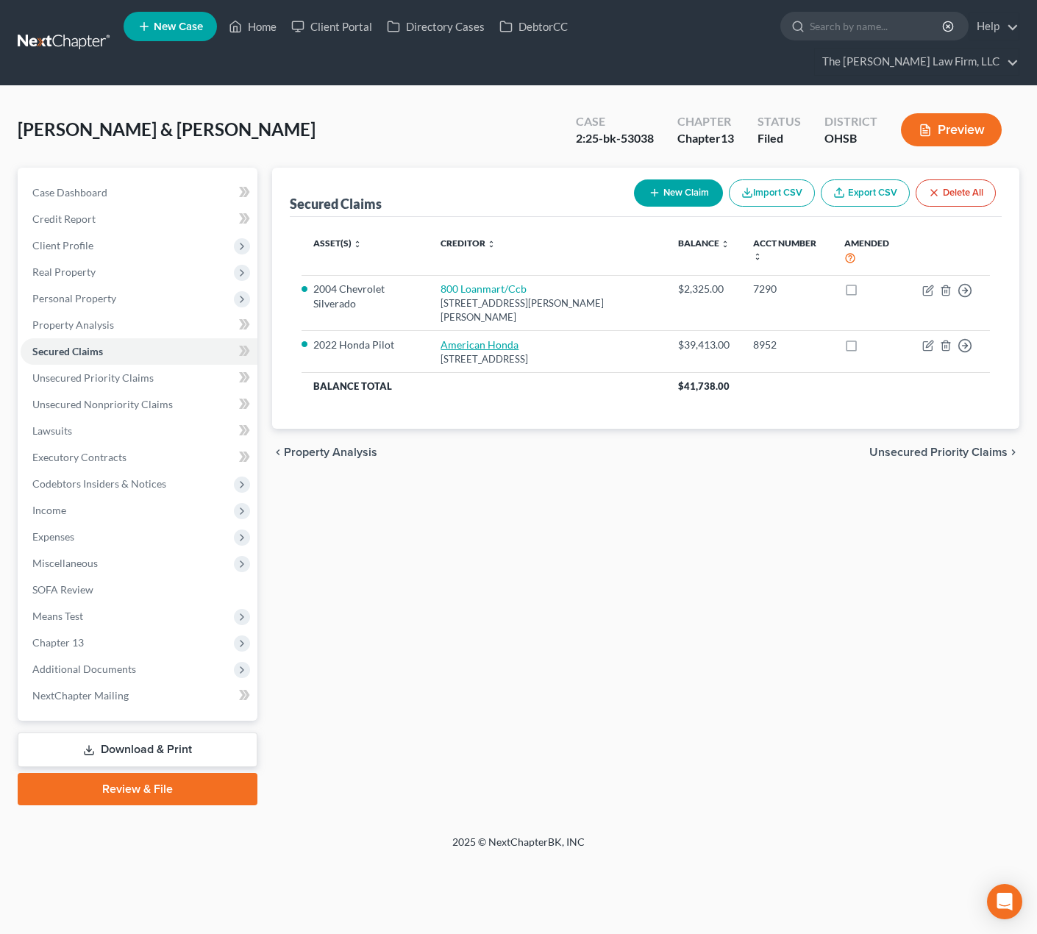
click at [481, 338] on link "American Honda" at bounding box center [479, 344] width 78 height 13
select select "14"
select select "2"
select select "0"
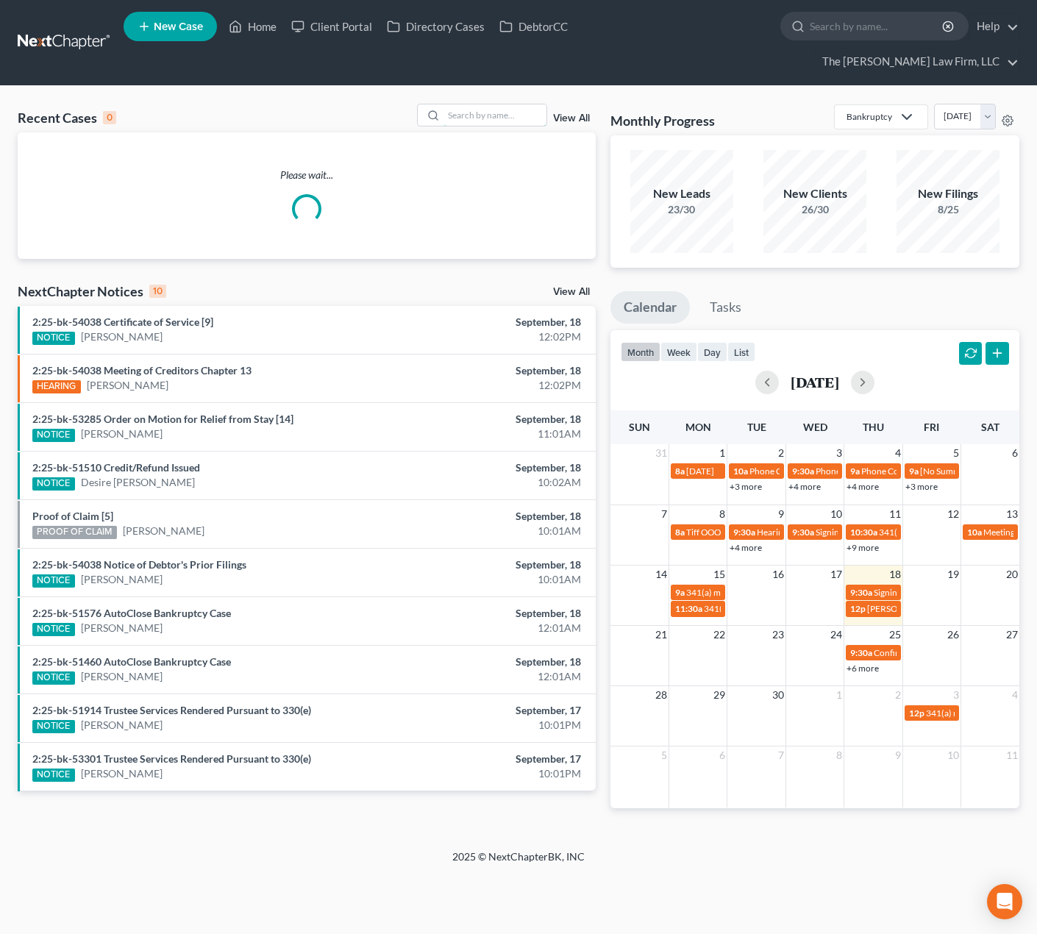
click at [524, 104] on input "search" at bounding box center [494, 114] width 103 height 21
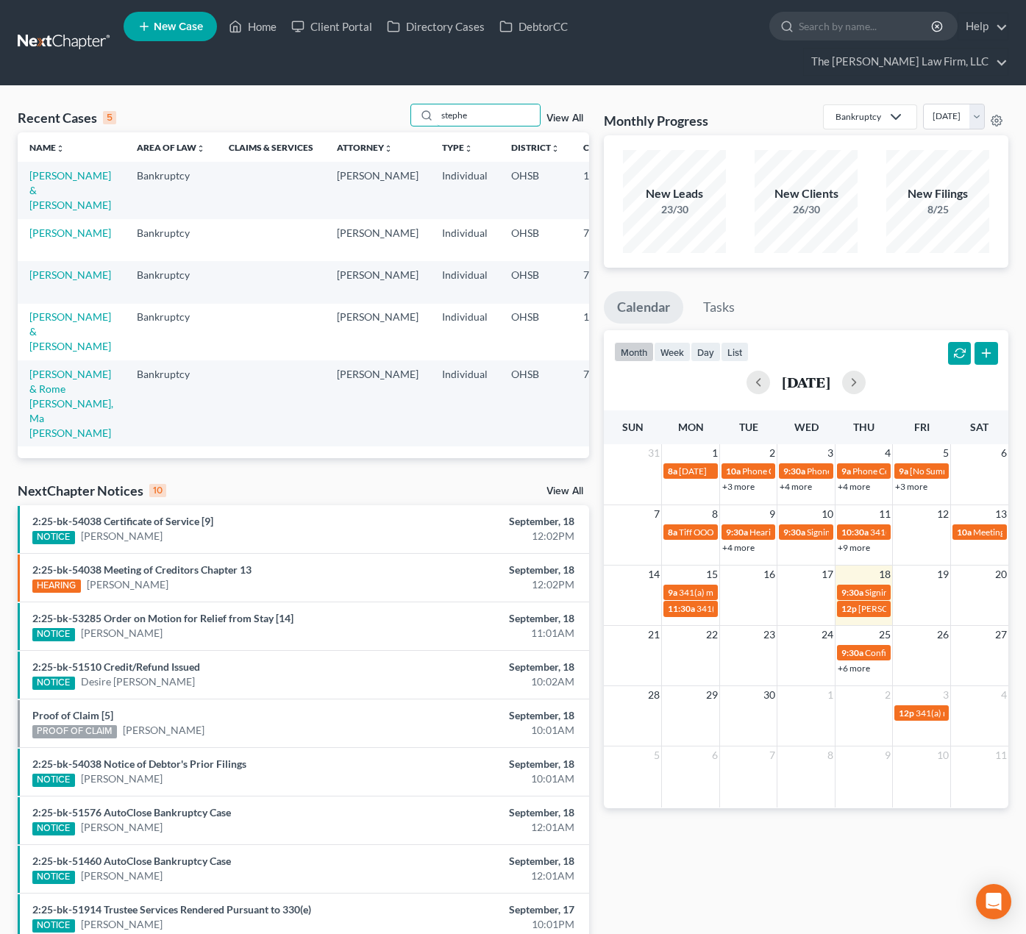
type input "stephe"
click at [46, 268] on link "Stephens, Elizabeth" at bounding box center [70, 274] width 82 height 13
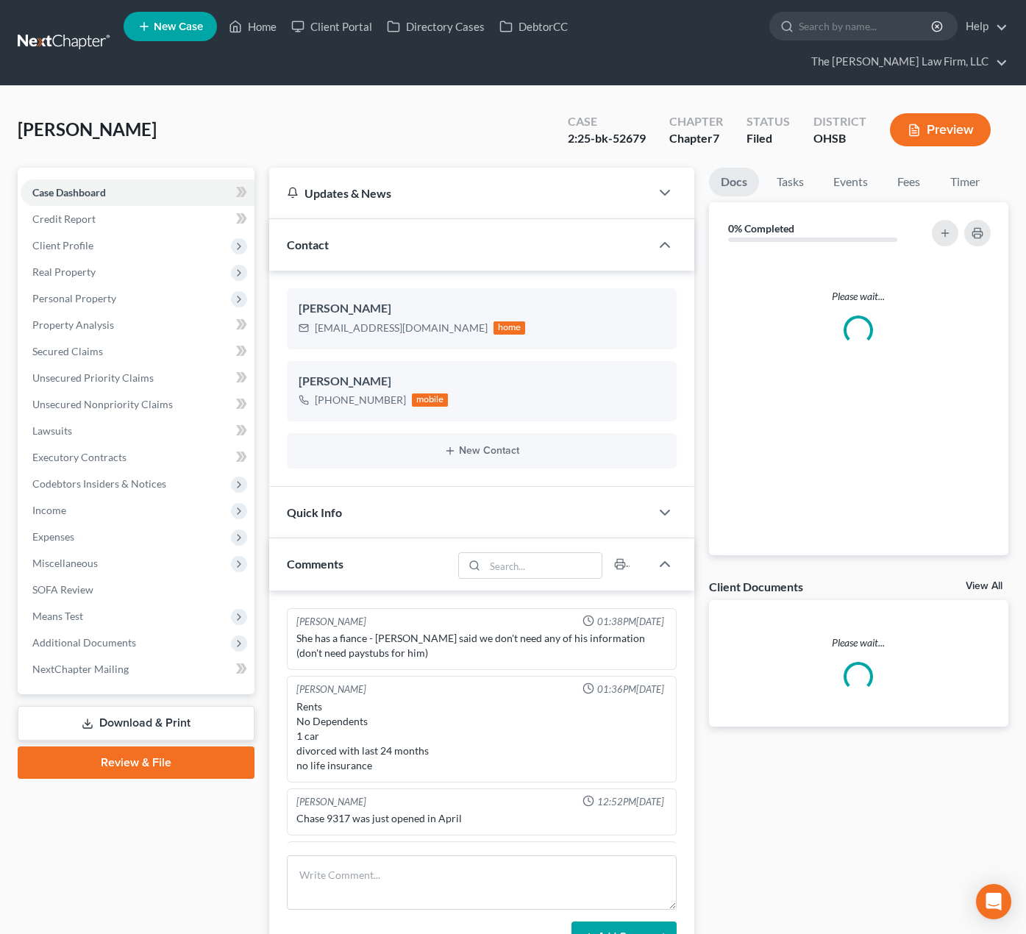
click at [146, 629] on span "Additional Documents" at bounding box center [138, 642] width 234 height 26
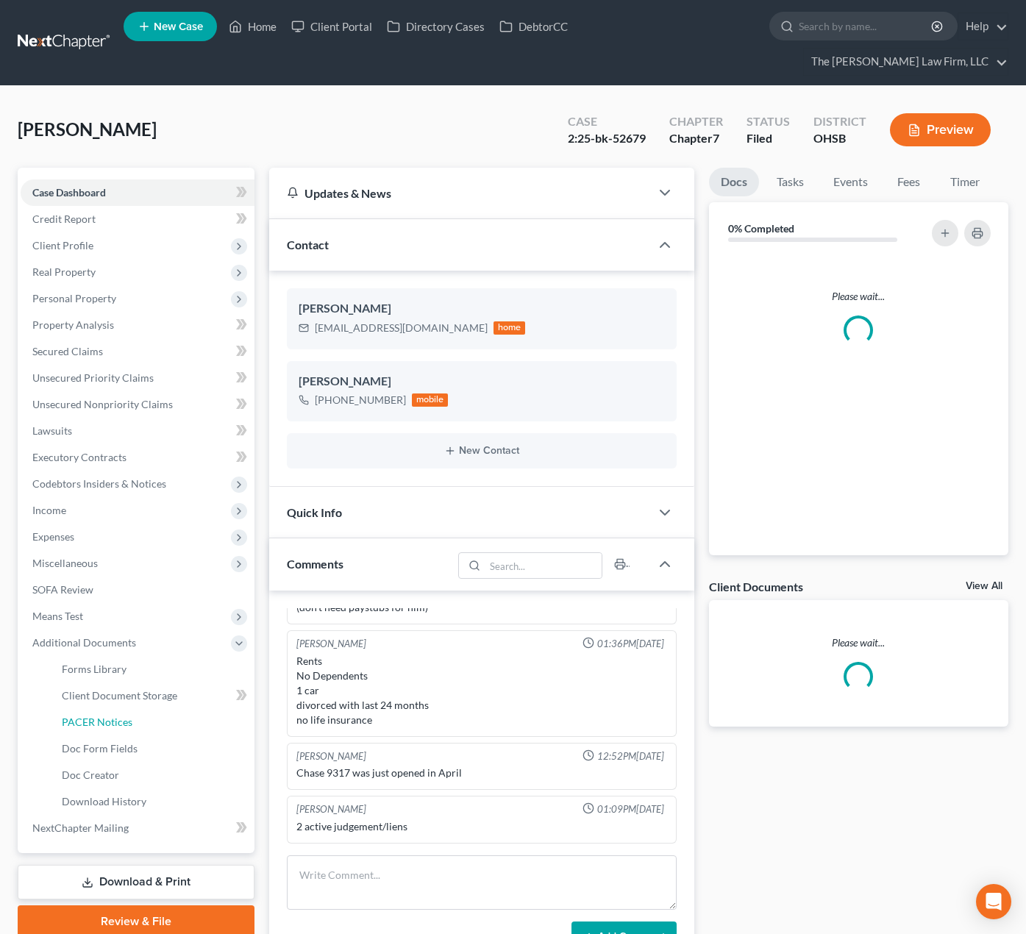
click at [136, 709] on link "PACER Notices" at bounding box center [152, 722] width 204 height 26
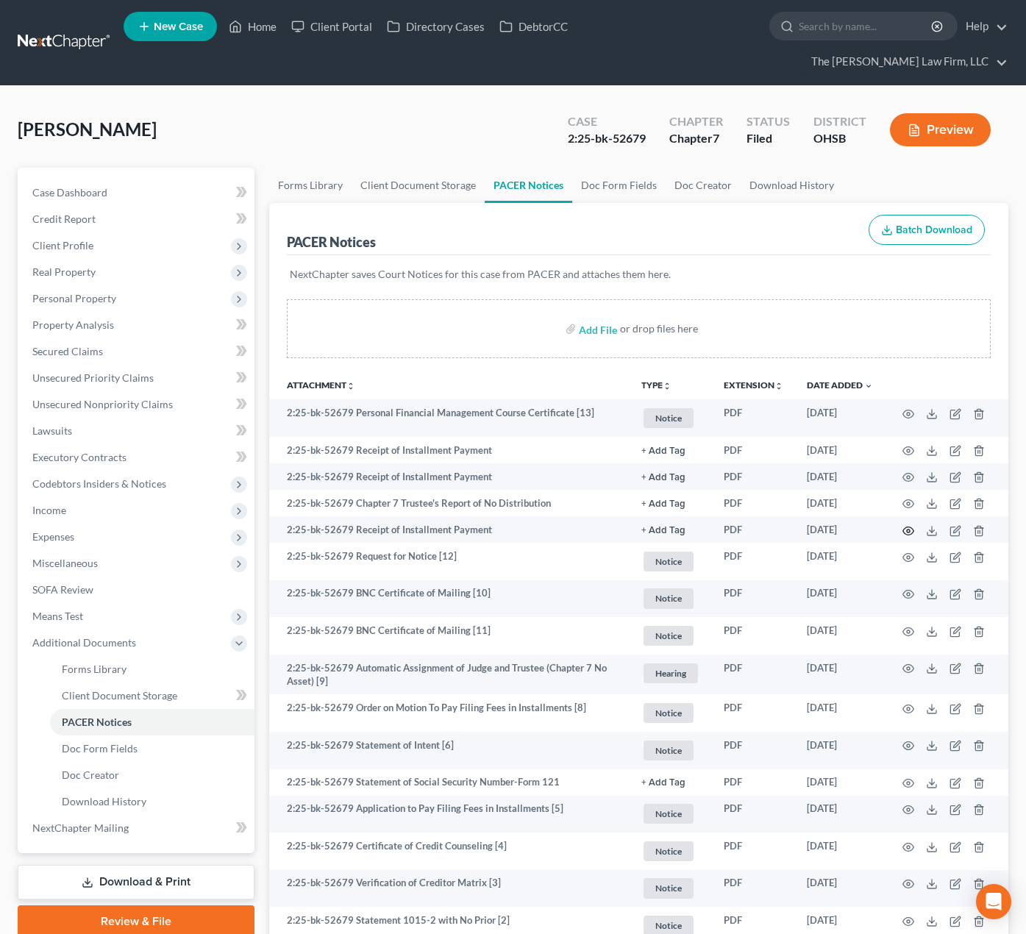
click at [908, 525] on icon "button" at bounding box center [908, 531] width 12 height 12
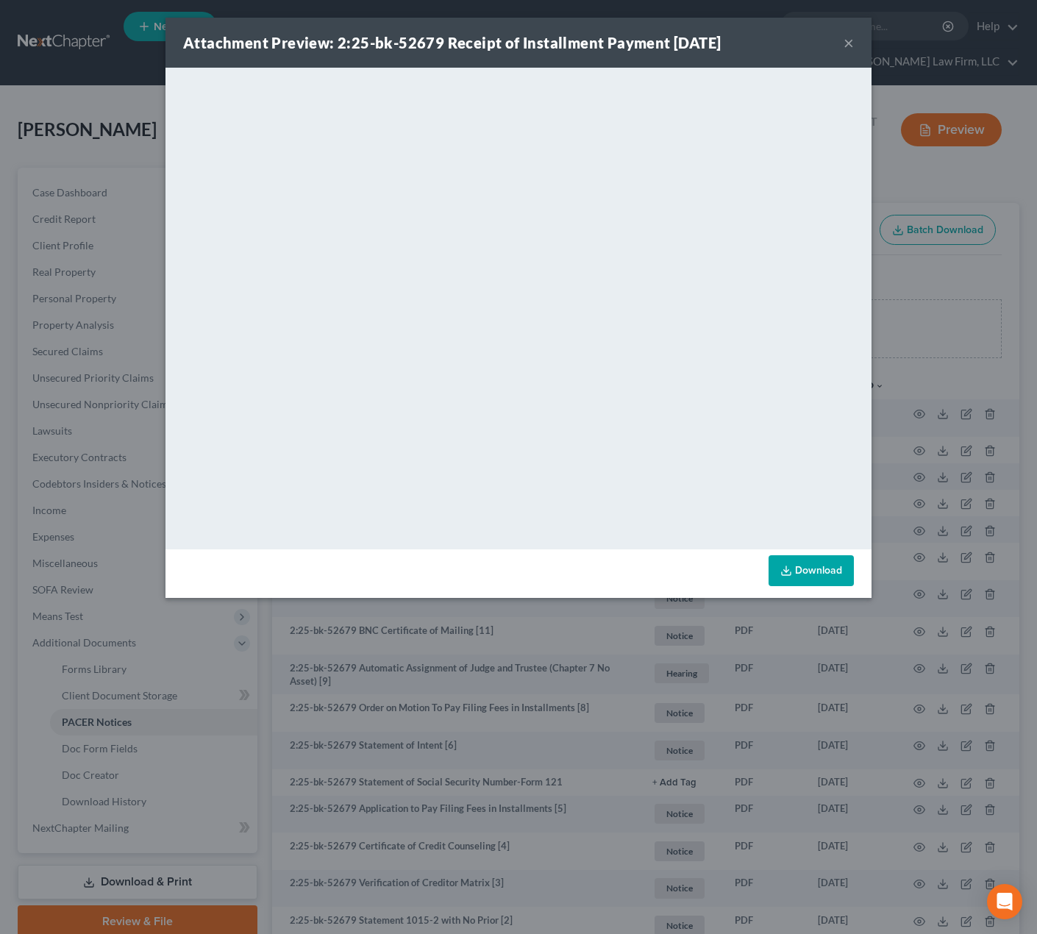
click at [847, 44] on button "×" at bounding box center [848, 43] width 10 height 18
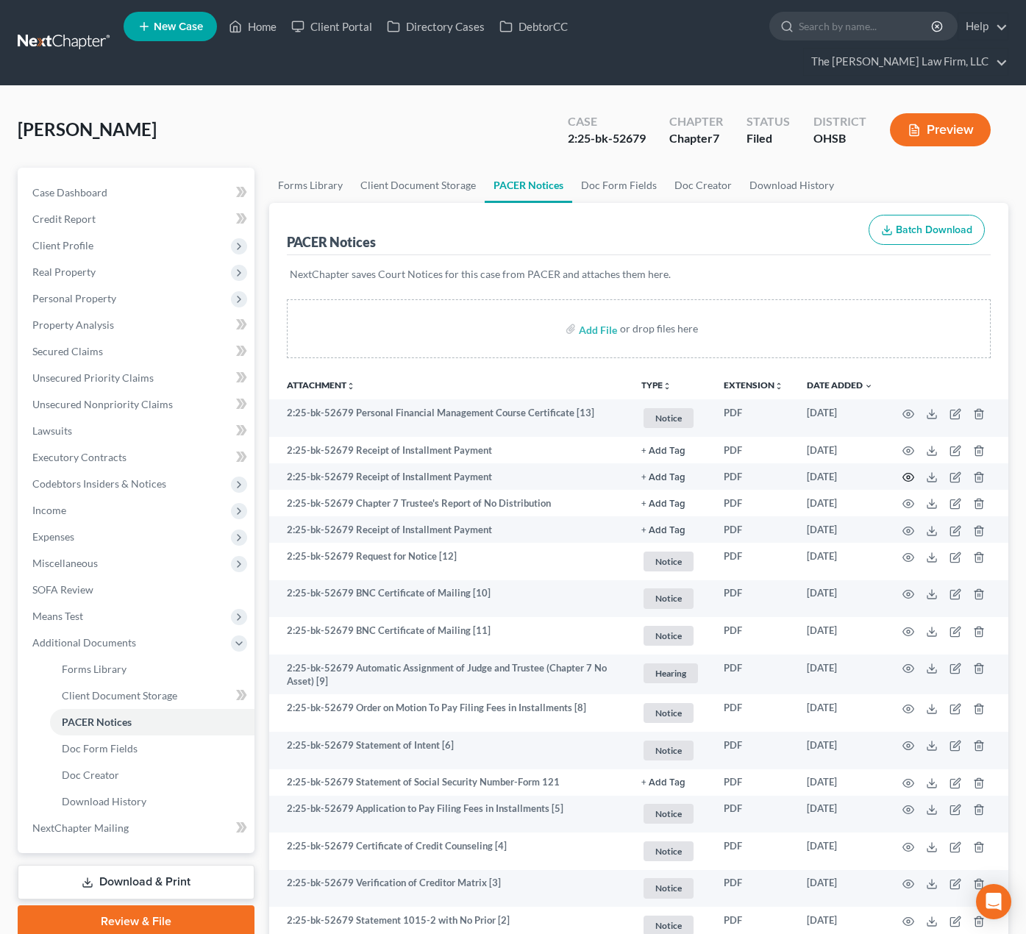
click at [910, 471] on icon "button" at bounding box center [908, 477] width 12 height 12
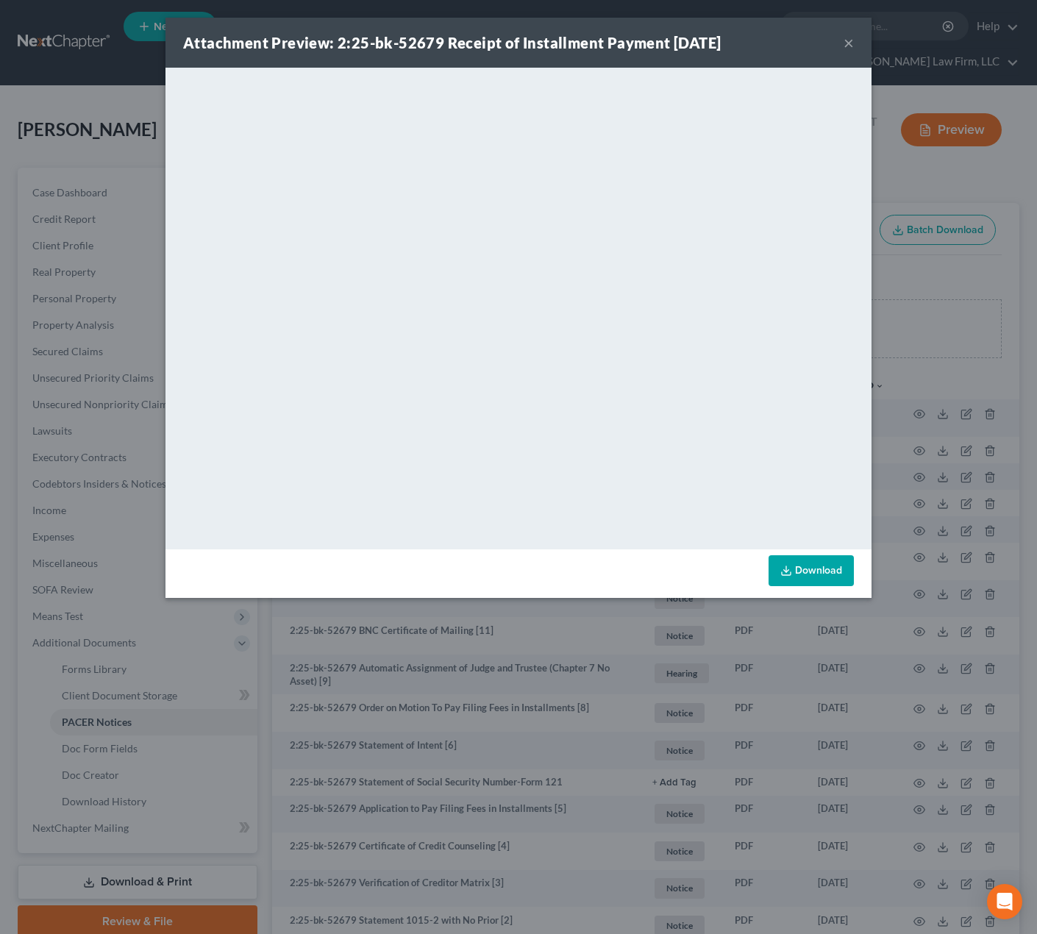
click at [848, 43] on button "×" at bounding box center [848, 43] width 10 height 18
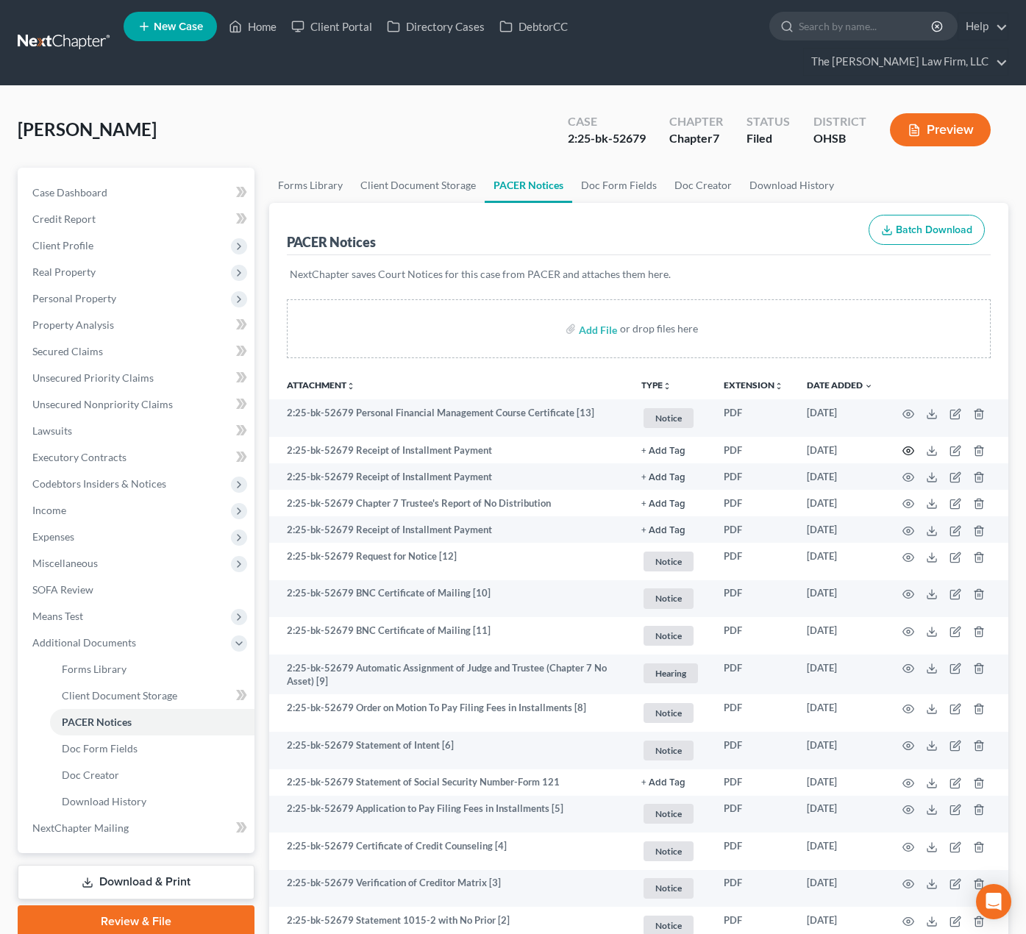
click at [907, 445] on icon "button" at bounding box center [908, 451] width 12 height 12
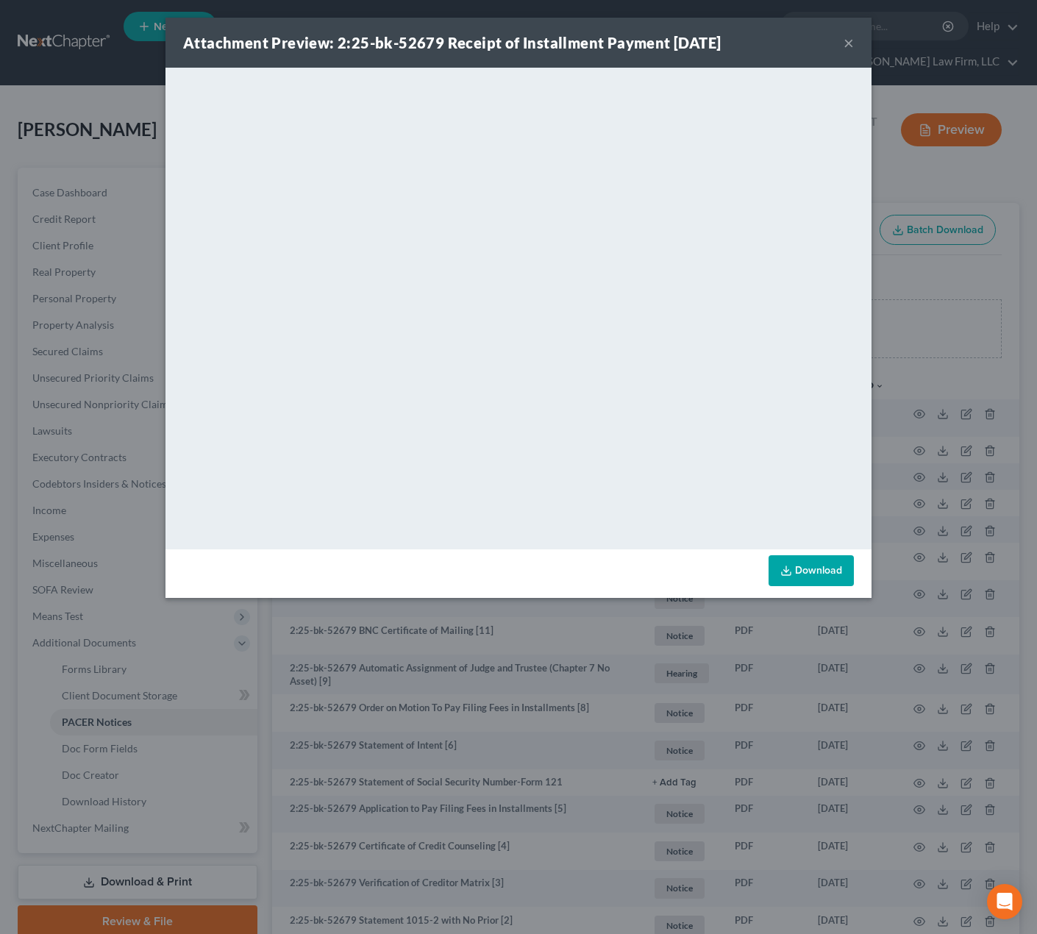
click at [853, 42] on button "×" at bounding box center [848, 43] width 10 height 18
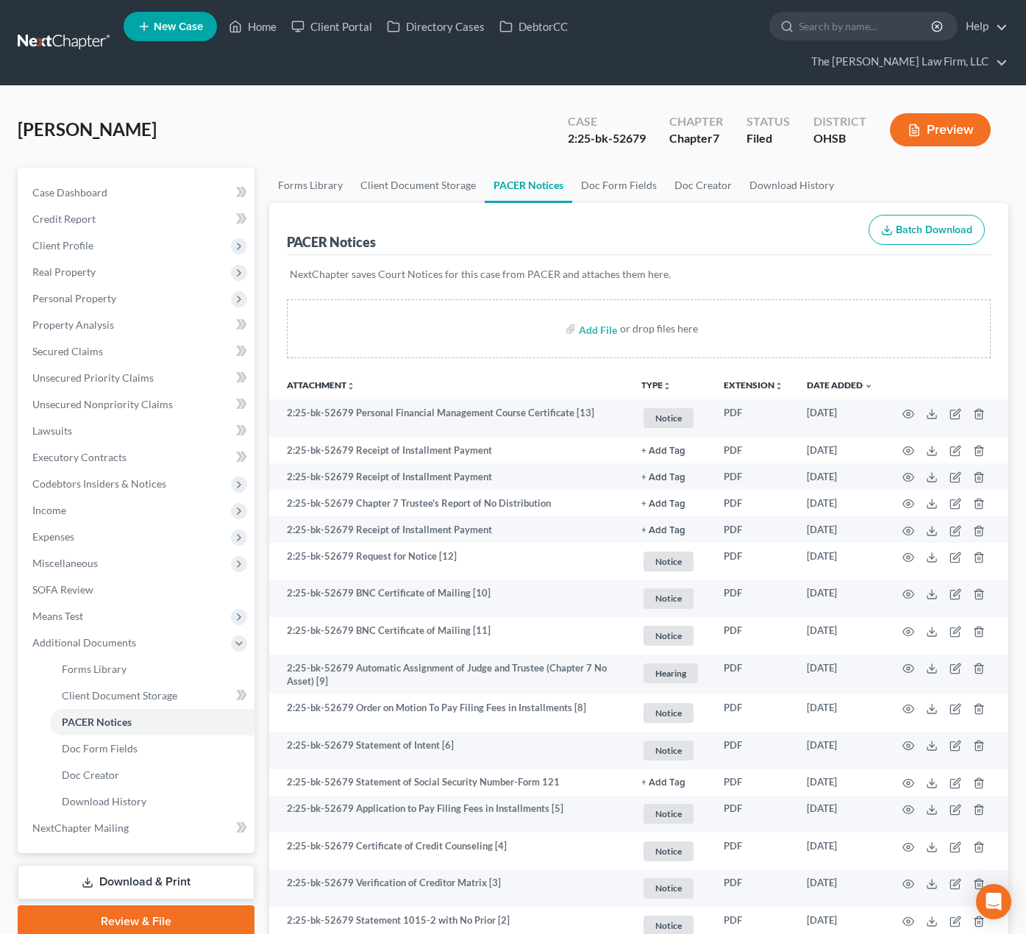
click at [57, 239] on span "Client Profile" at bounding box center [62, 245] width 61 height 13
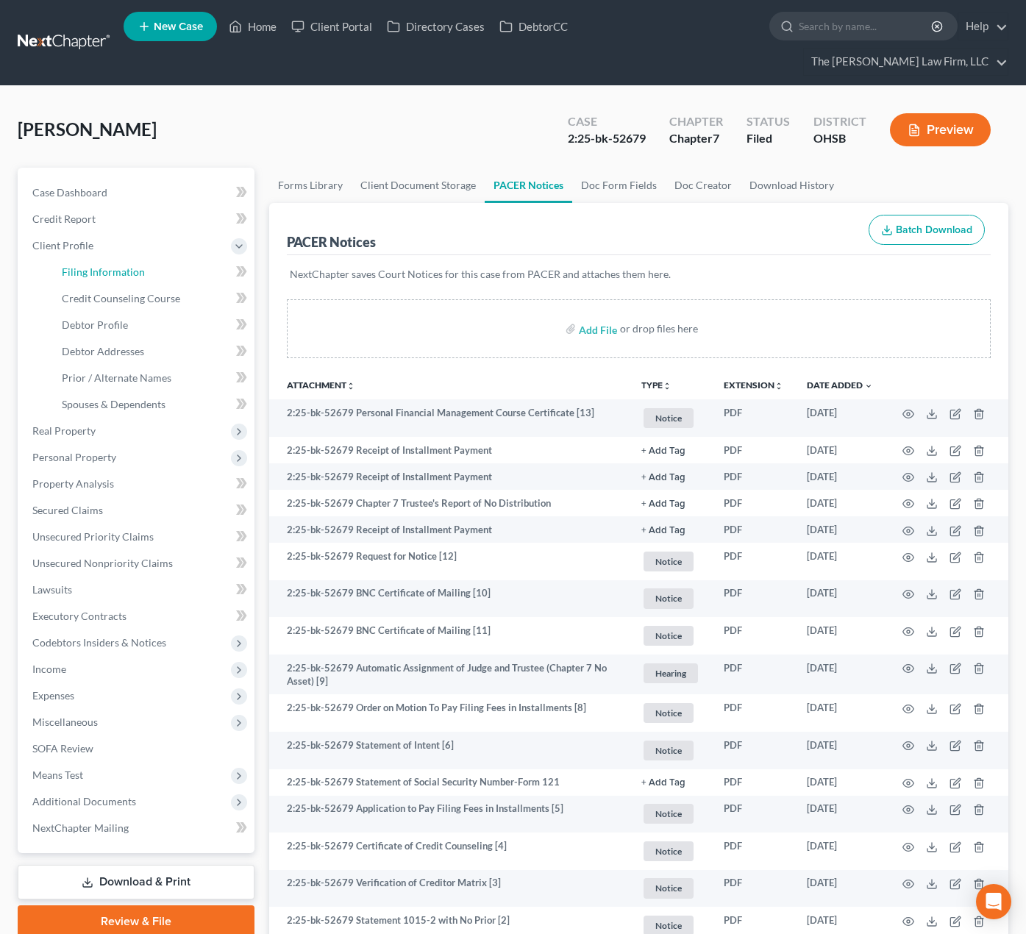
click at [102, 265] on span "Filing Information" at bounding box center [103, 271] width 83 height 13
select select "1"
select select "0"
